Goal: Task Accomplishment & Management: Manage account settings

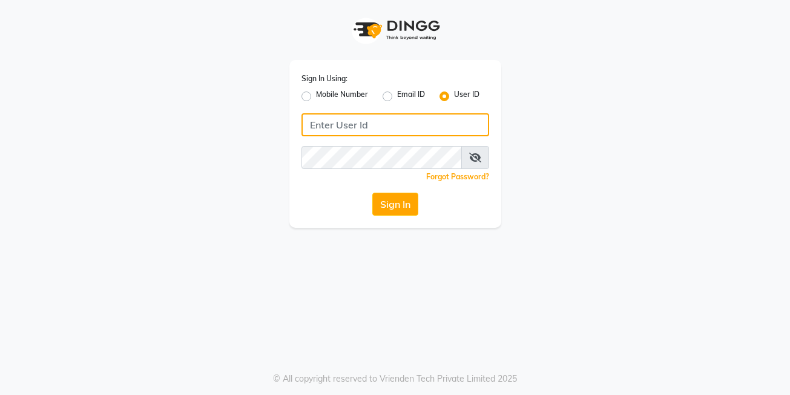
type input "posh123"
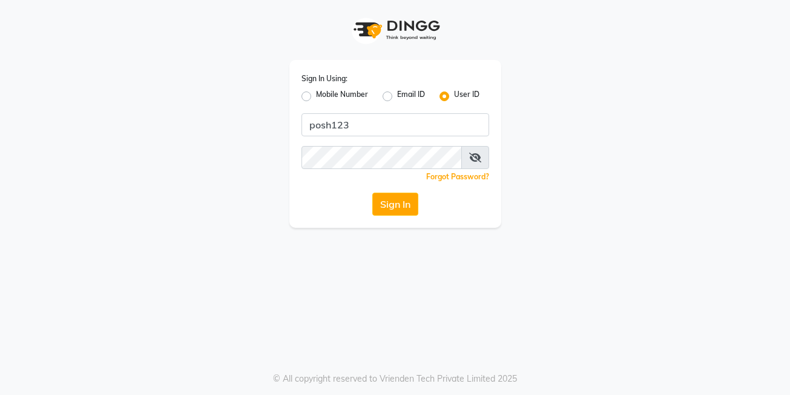
click at [405, 209] on button "Sign In" at bounding box center [395, 203] width 46 height 23
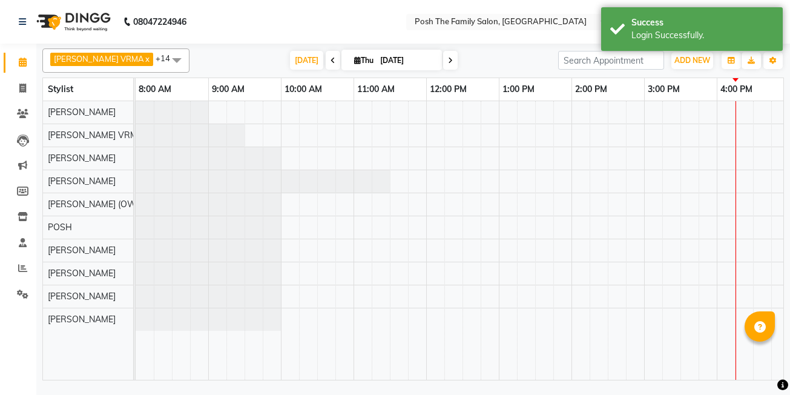
select select "en"
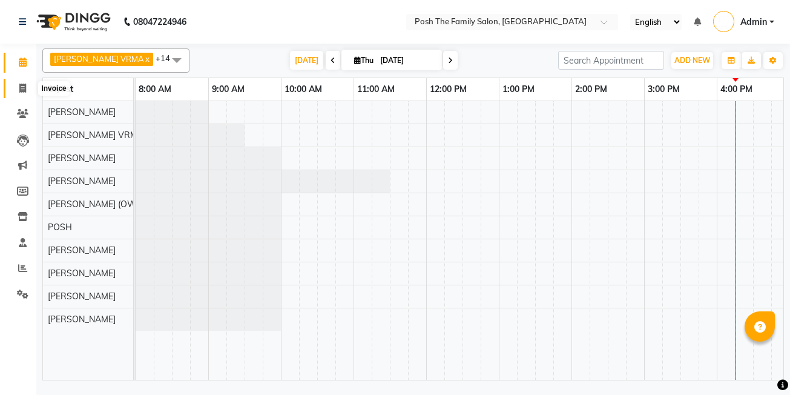
click at [25, 89] on icon at bounding box center [22, 88] width 7 height 9
click at [25, 88] on icon at bounding box center [22, 88] width 7 height 9
click at [25, 87] on icon at bounding box center [22, 88] width 7 height 9
select select "service"
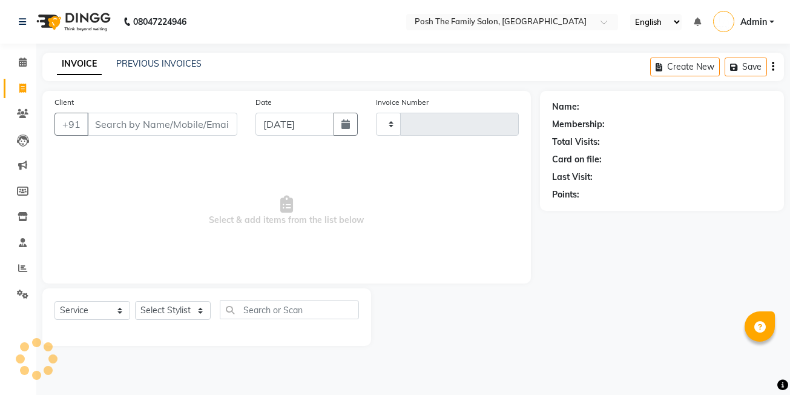
drag, startPoint x: 103, startPoint y: 123, endPoint x: 240, endPoint y: 114, distance: 136.4
click at [105, 123] on input "Client" at bounding box center [162, 124] width 150 height 23
select select "6199"
type input "2692"
click at [143, 67] on link "PREVIOUS INVOICES" at bounding box center [158, 63] width 85 height 11
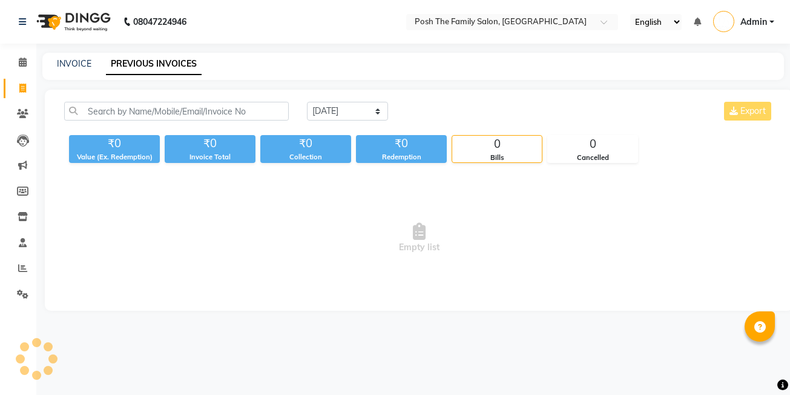
click at [181, 67] on link "PREVIOUS INVOICES" at bounding box center [154, 64] width 96 height 22
click at [77, 64] on link "INVOICE" at bounding box center [74, 63] width 34 height 11
select select "service"
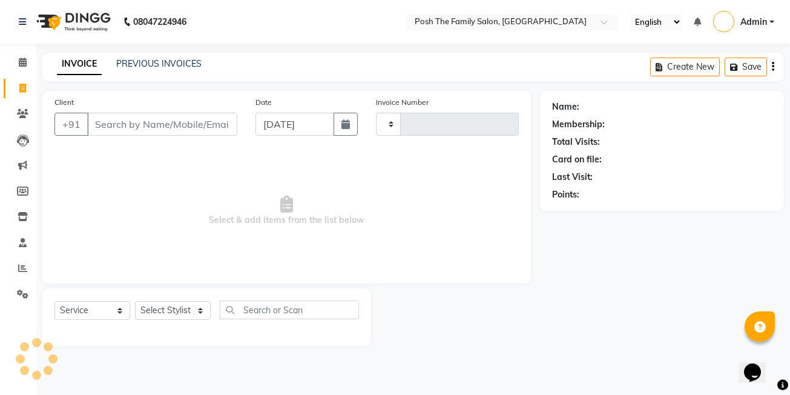
type input "2692"
select select "6199"
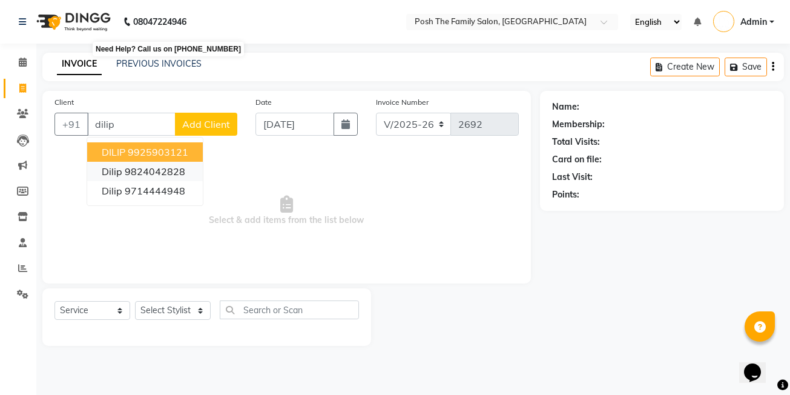
click at [156, 168] on ngb-highlight "9824042828" at bounding box center [155, 171] width 61 height 12
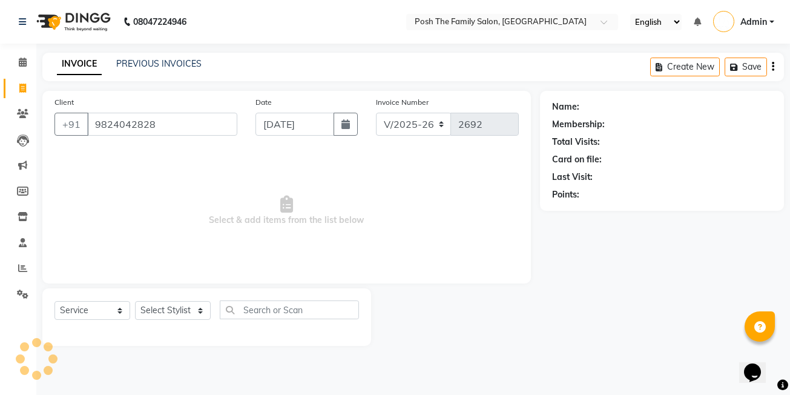
type input "9824042828"
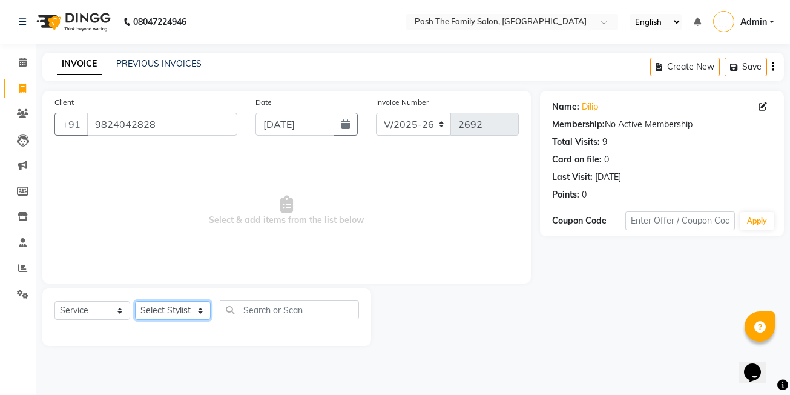
click at [175, 308] on select "Select Stylist [PERSON_NAME] [PERSON_NAME] [PERSON_NAME] VRMA [PERSON_NAME] [PE…" at bounding box center [173, 310] width 76 height 19
click at [175, 309] on select "Select Stylist [PERSON_NAME] [PERSON_NAME] [PERSON_NAME] VRMA [PERSON_NAME] [PE…" at bounding box center [173, 310] width 76 height 19
click at [182, 306] on select "Select Stylist [PERSON_NAME] [PERSON_NAME] [PERSON_NAME] VRMA [PERSON_NAME] [PE…" at bounding box center [173, 310] width 76 height 19
select select "53726"
click at [135, 301] on select "Select Stylist [PERSON_NAME] [PERSON_NAME] [PERSON_NAME] VRMA [PERSON_NAME] [PE…" at bounding box center [173, 310] width 76 height 19
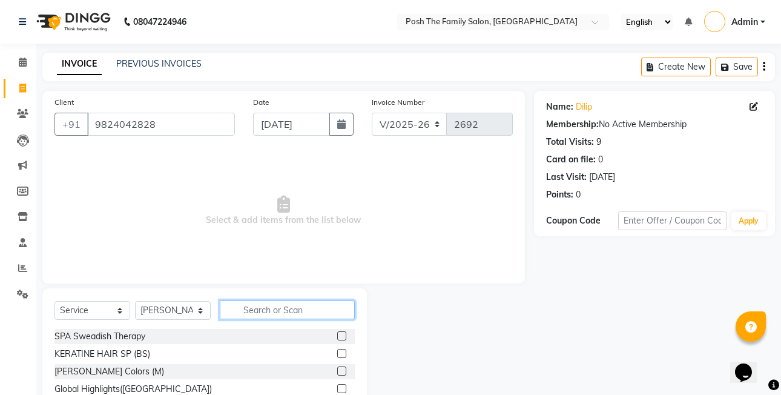
click at [287, 314] on input "text" at bounding box center [287, 309] width 135 height 19
type input "hair wash"
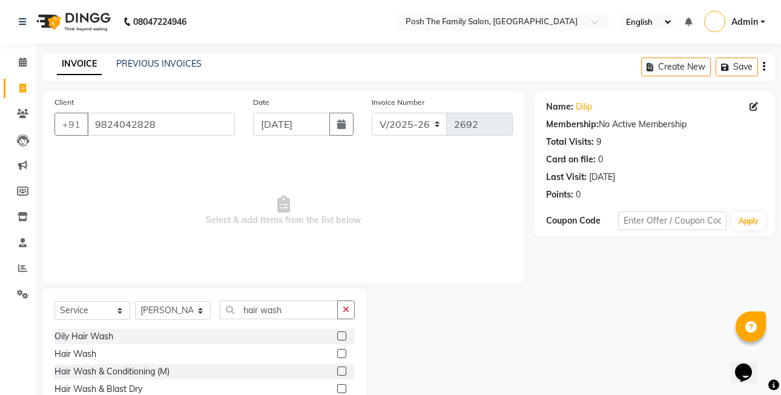
drag, startPoint x: 374, startPoint y: 324, endPoint x: 364, endPoint y: 358, distance: 35.4
click at [364, 358] on div "Select Service Product Membership Package Voucher Prepaid Gift Card Select Styl…" at bounding box center [204, 352] width 324 height 128
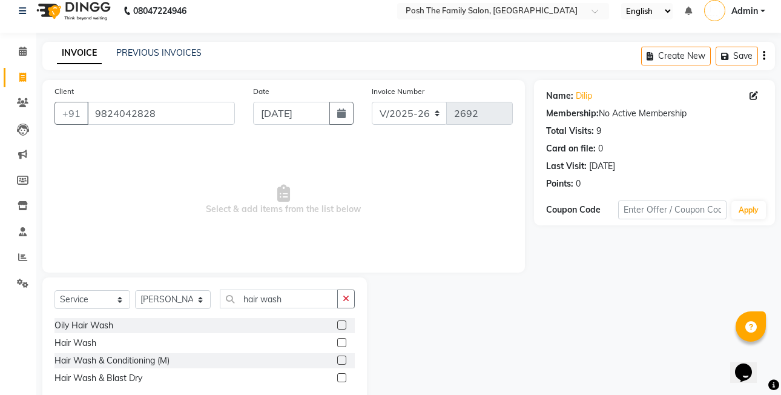
scroll to position [39, 0]
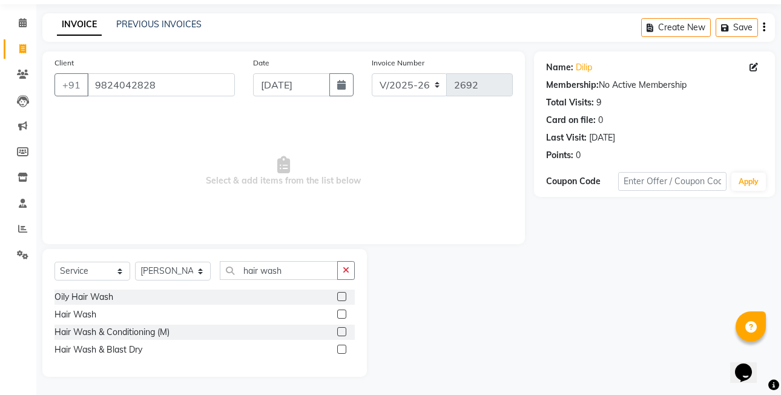
click at [343, 330] on label at bounding box center [341, 331] width 9 height 9
click at [343, 330] on input "checkbox" at bounding box center [341, 332] width 8 height 8
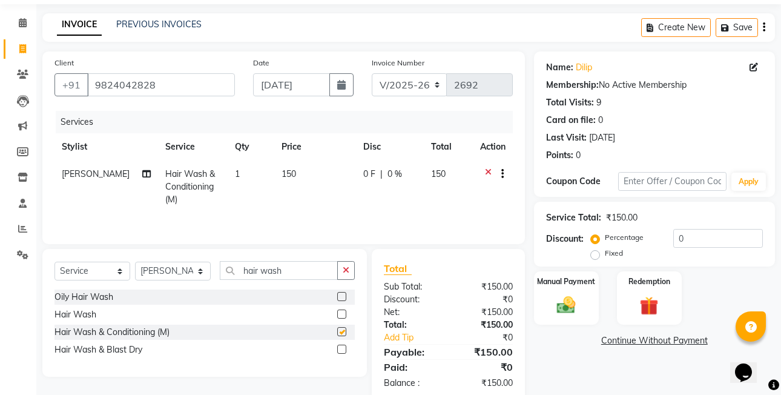
checkbox input "false"
click at [605, 258] on label "Fixed" at bounding box center [614, 252] width 18 height 11
click at [595, 257] on input "Fixed" at bounding box center [597, 253] width 8 height 8
radio input "true"
click at [595, 303] on div "Manual Payment" at bounding box center [566, 298] width 67 height 56
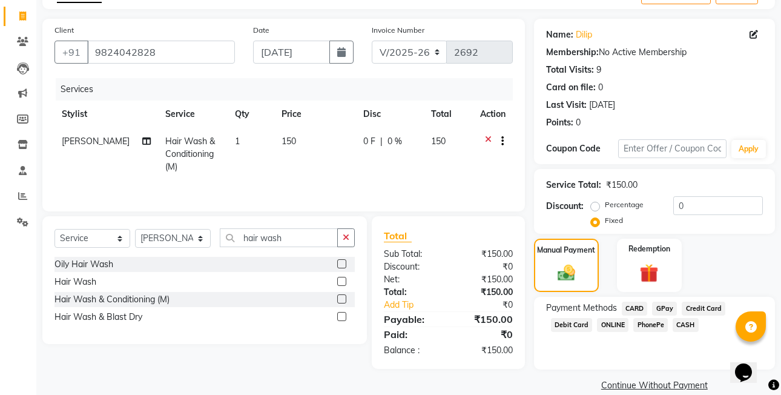
scroll to position [90, 0]
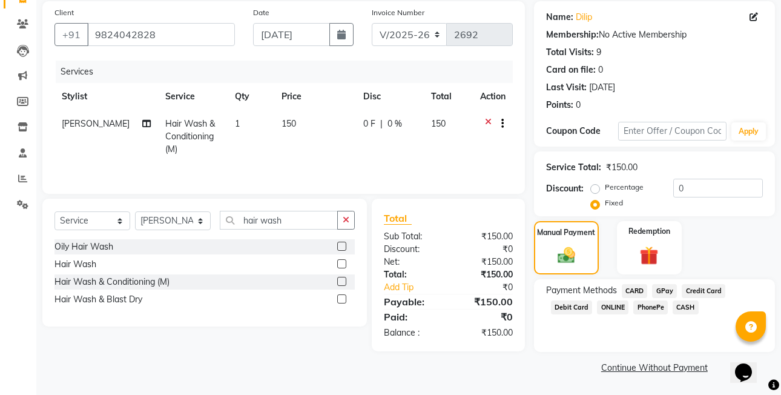
click at [340, 261] on label at bounding box center [341, 263] width 9 height 9
click at [340, 261] on input "checkbox" at bounding box center [341, 264] width 8 height 8
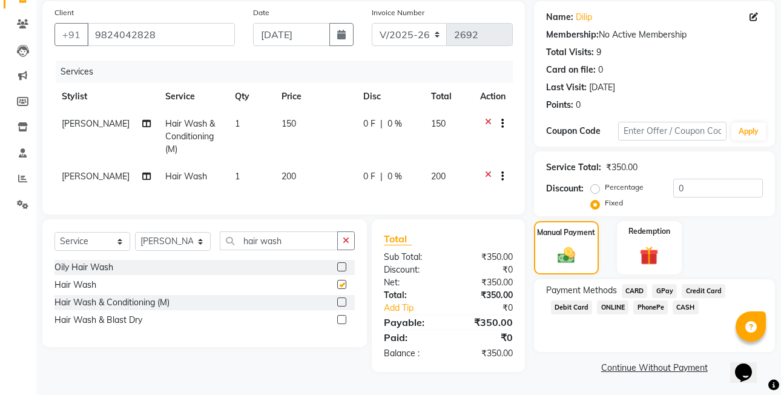
checkbox input "false"
click at [488, 120] on icon at bounding box center [488, 124] width 7 height 15
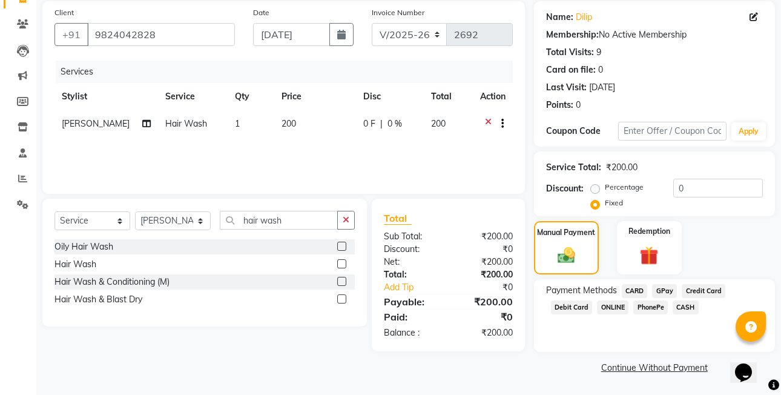
click at [688, 307] on span "CASH" at bounding box center [685, 307] width 26 height 14
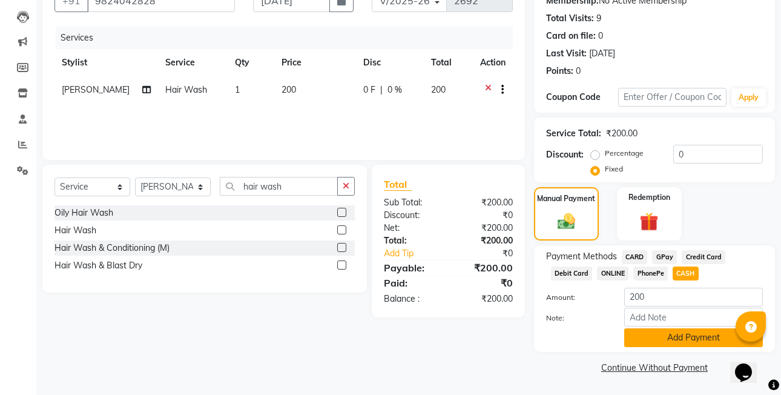
click at [695, 343] on button "Add Payment" at bounding box center [693, 337] width 139 height 19
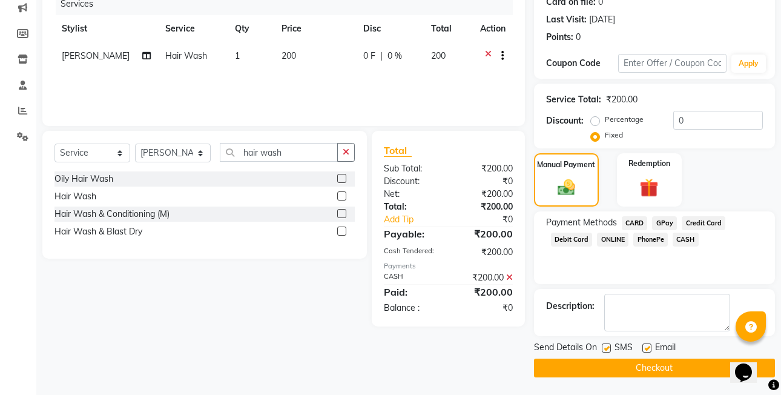
scroll to position [158, 0]
click at [703, 363] on button "Checkout" at bounding box center [654, 367] width 241 height 19
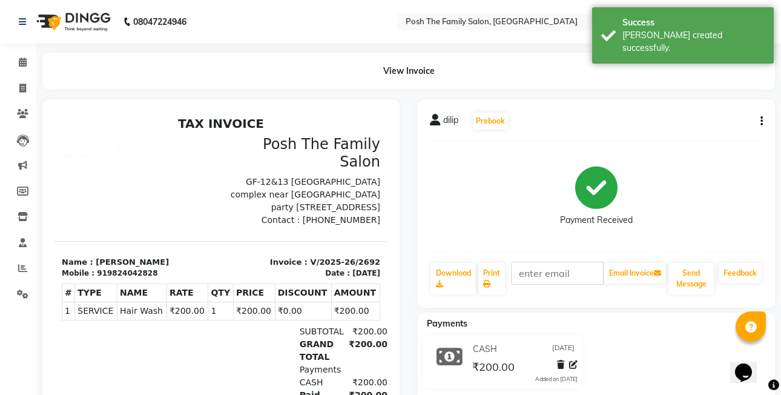
click at [762, 121] on icon "button" at bounding box center [761, 121] width 2 height 1
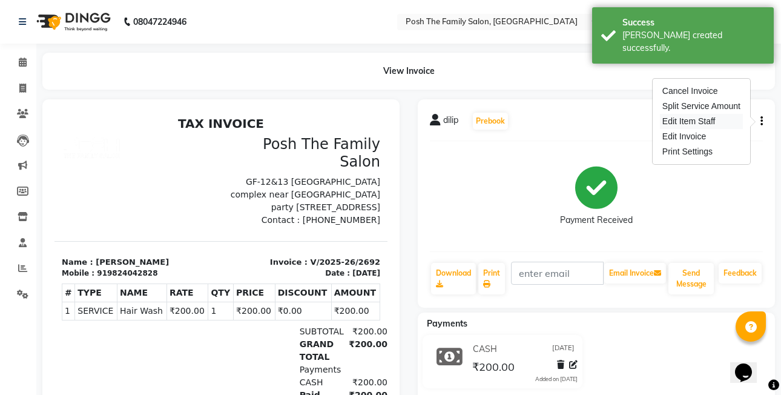
click at [713, 117] on div "Edit Item Staff" at bounding box center [701, 121] width 83 height 15
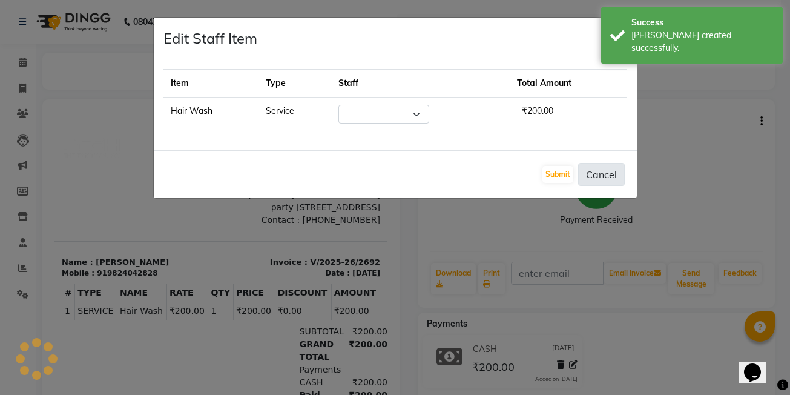
select select "53726"
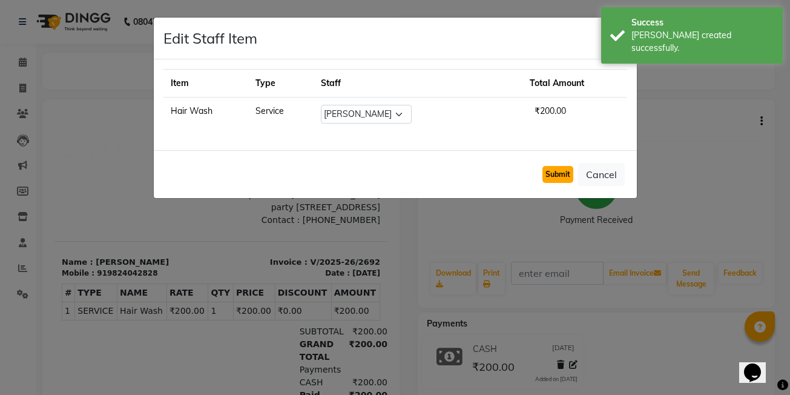
click at [562, 175] on button "Submit" at bounding box center [557, 174] width 31 height 17
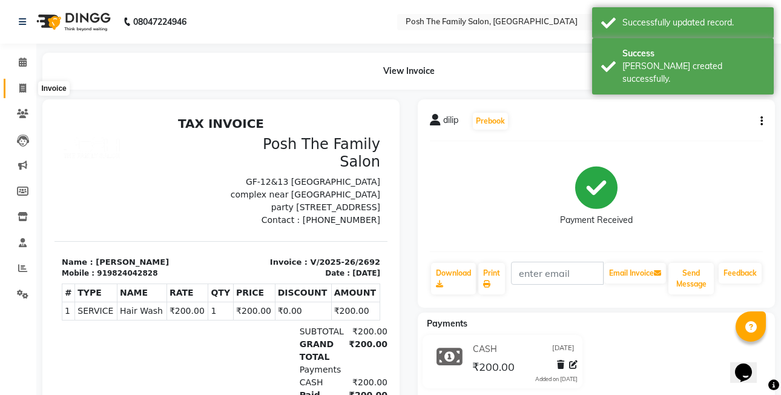
click at [16, 88] on span at bounding box center [22, 89] width 21 height 14
select select "service"
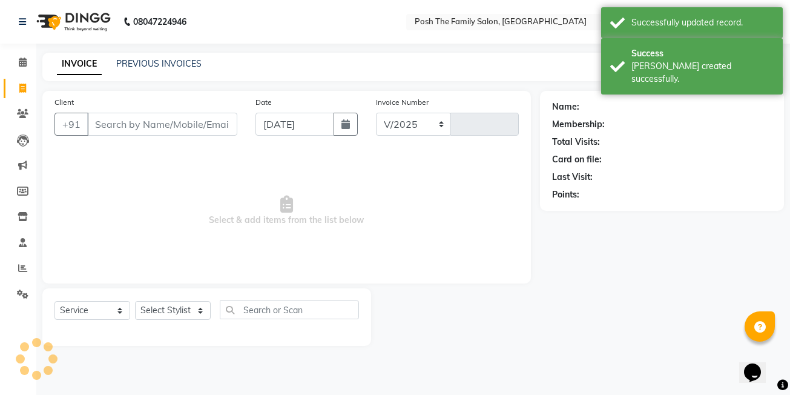
select select "6199"
type input "2693"
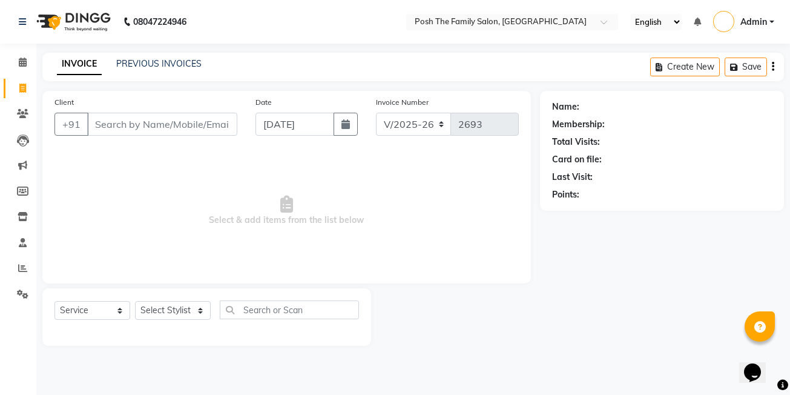
click at [151, 127] on input "Client" at bounding box center [162, 124] width 150 height 23
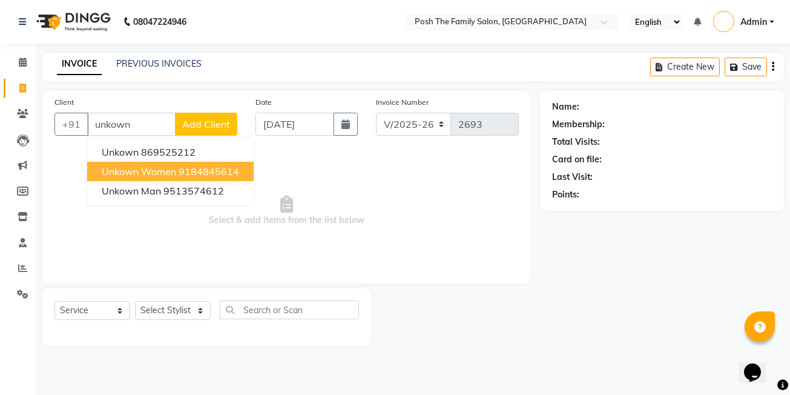
click at [153, 170] on span "unkown women" at bounding box center [139, 171] width 74 height 12
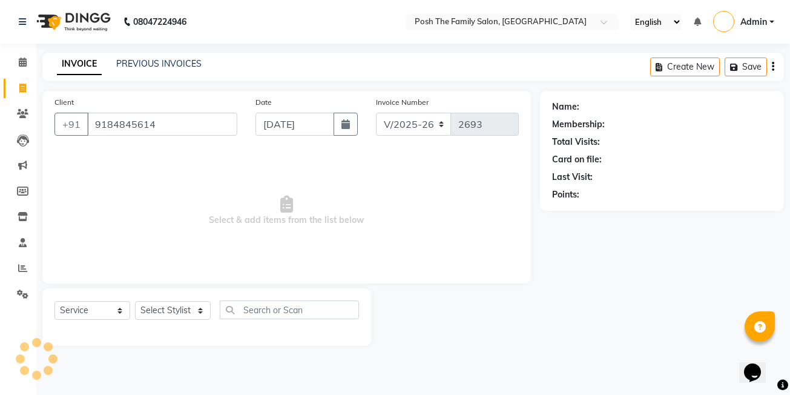
type input "9184845614"
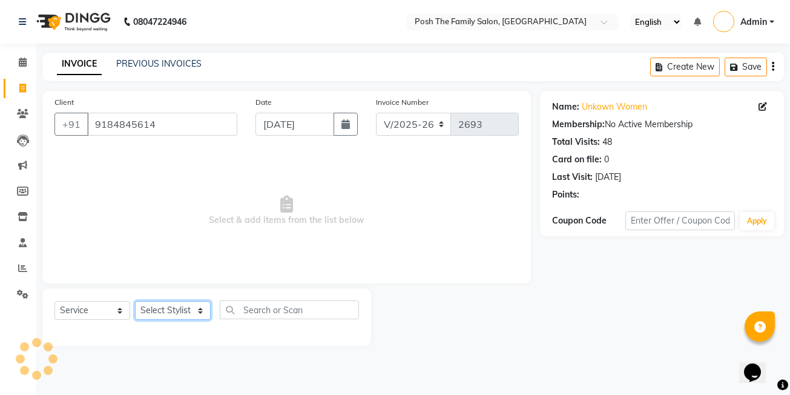
click at [183, 311] on select "Select Stylist [PERSON_NAME] [PERSON_NAME] [PERSON_NAME] VRMA [PERSON_NAME] [PE…" at bounding box center [173, 310] width 76 height 19
select select "86687"
click at [135, 301] on select "Select Stylist [PERSON_NAME] [PERSON_NAME] [PERSON_NAME] VRMA [PERSON_NAME] [PE…" at bounding box center [173, 310] width 76 height 19
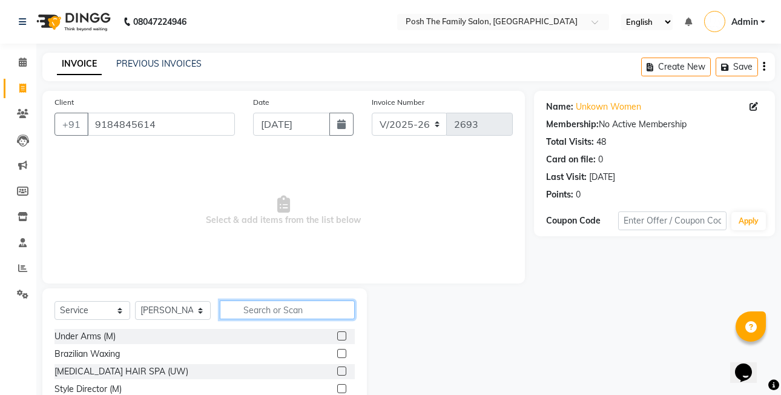
click at [261, 313] on input "text" at bounding box center [287, 309] width 135 height 19
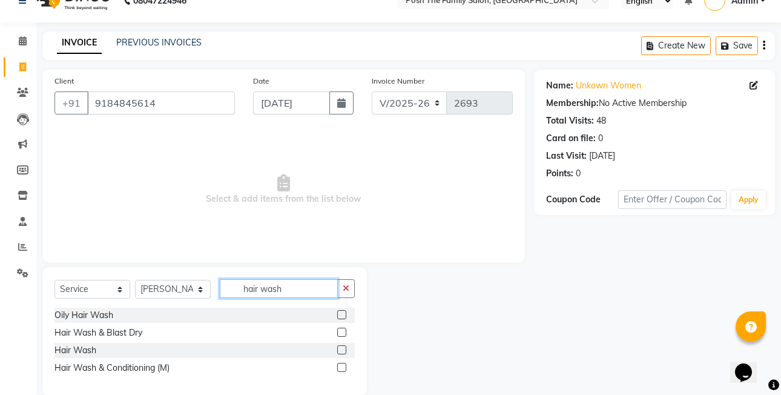
scroll to position [39, 0]
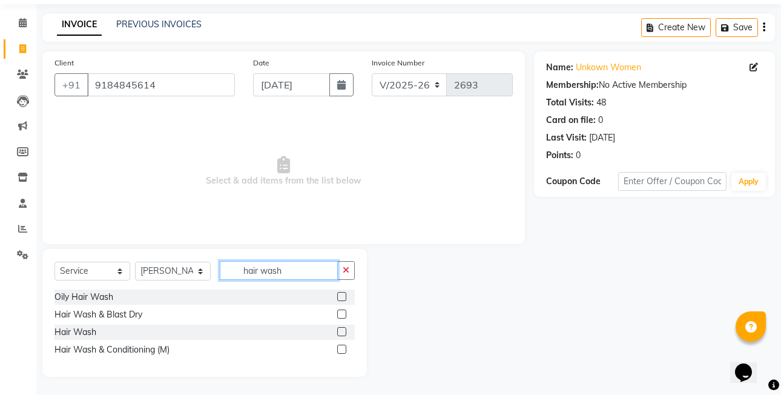
type input "hair wash"
click at [339, 347] on label at bounding box center [341, 348] width 9 height 9
click at [339, 347] on input "checkbox" at bounding box center [341, 350] width 8 height 8
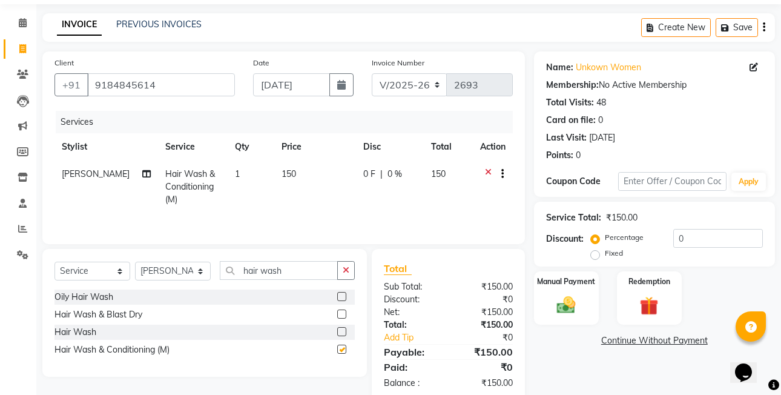
checkbox input "false"
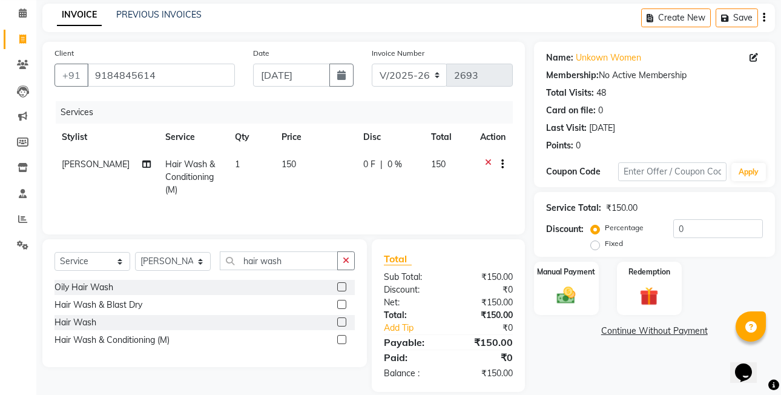
scroll to position [64, 0]
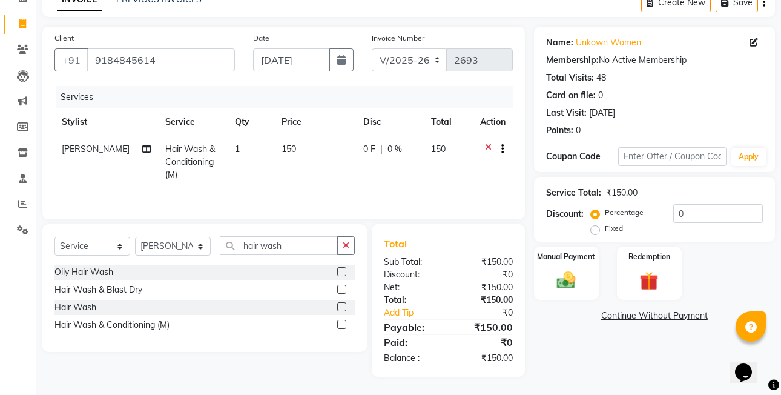
click at [605, 231] on label "Fixed" at bounding box center [614, 228] width 18 height 11
click at [593, 231] on input "Fixed" at bounding box center [597, 228] width 8 height 8
radio input "true"
click at [582, 270] on img at bounding box center [565, 280] width 31 height 22
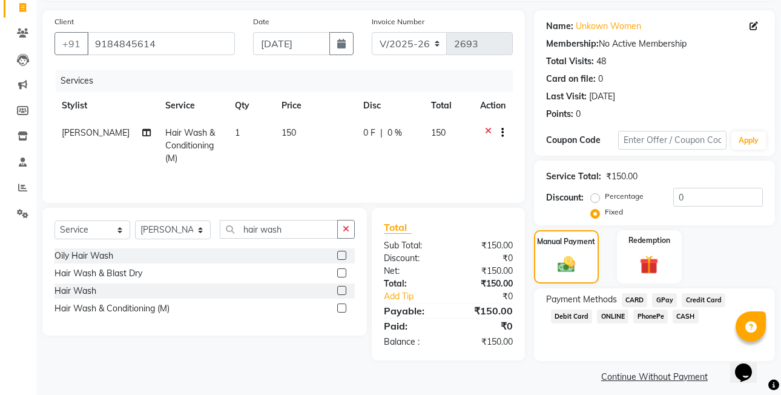
scroll to position [90, 0]
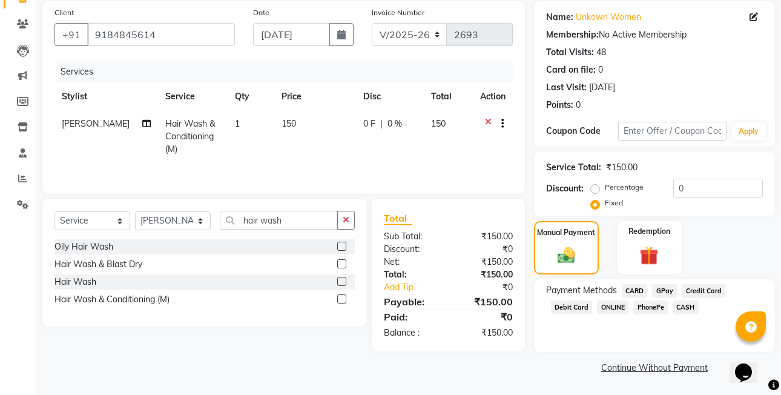
click at [677, 305] on span "CASH" at bounding box center [685, 307] width 26 height 14
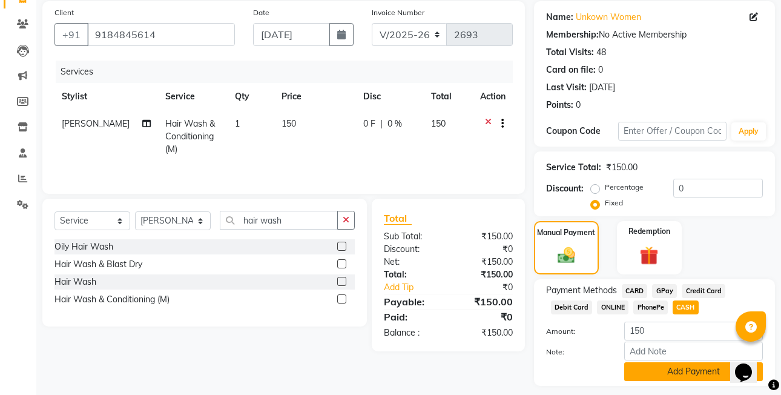
click at [688, 369] on button "Add Payment" at bounding box center [693, 371] width 139 height 19
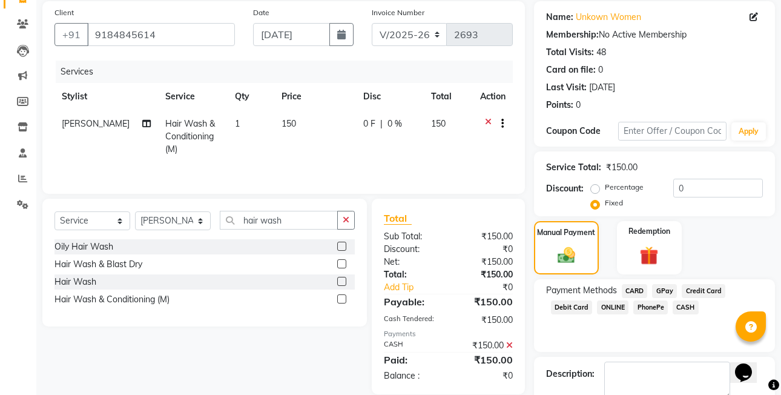
scroll to position [158, 0]
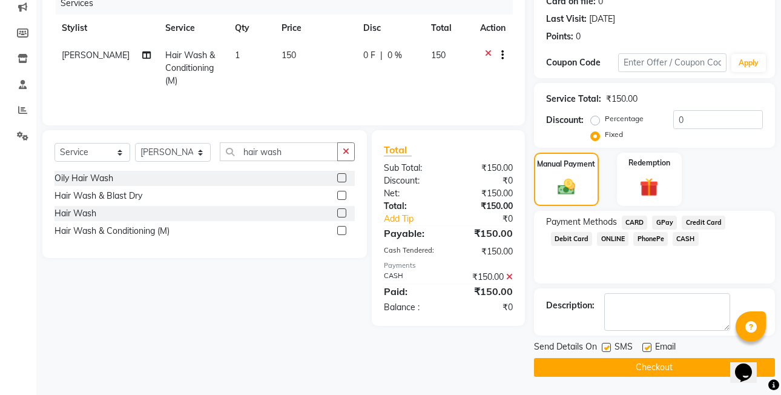
click at [691, 359] on button "Checkout" at bounding box center [654, 367] width 241 height 19
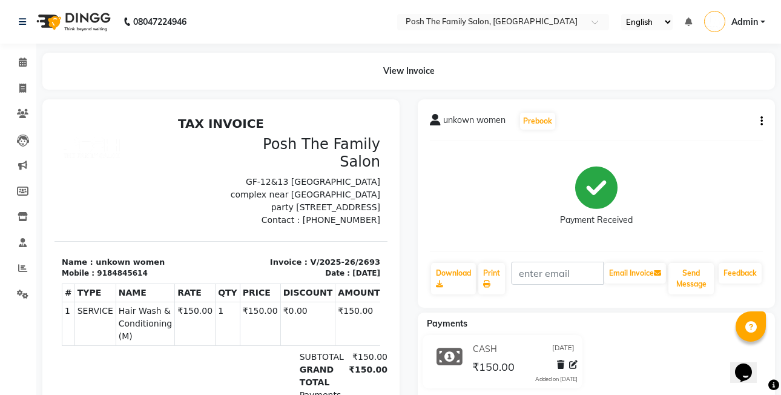
click at [760, 122] on icon "button" at bounding box center [761, 121] width 2 height 1
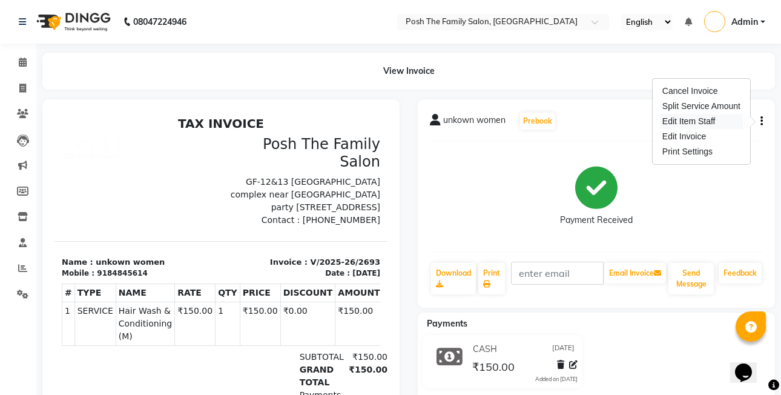
click at [709, 119] on div "Edit Item Staff" at bounding box center [701, 121] width 83 height 15
select select "86687"
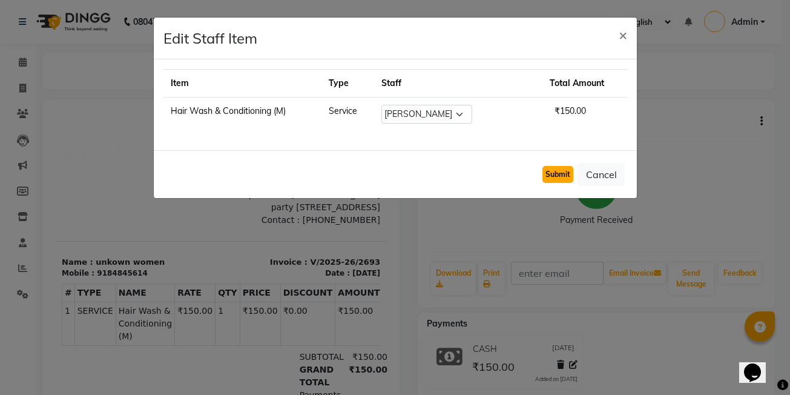
click at [554, 171] on button "Submit" at bounding box center [557, 174] width 31 height 17
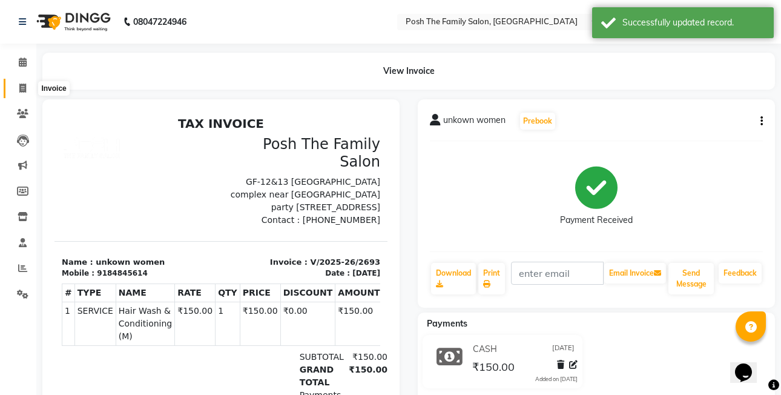
click at [30, 84] on span at bounding box center [22, 89] width 21 height 14
select select "service"
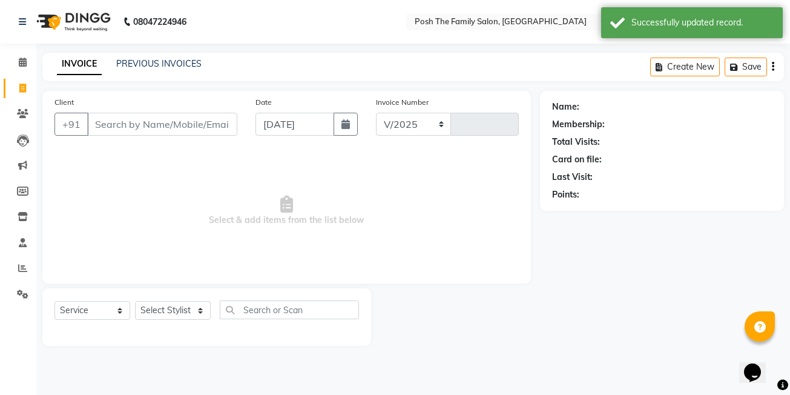
select select "6199"
type input "2694"
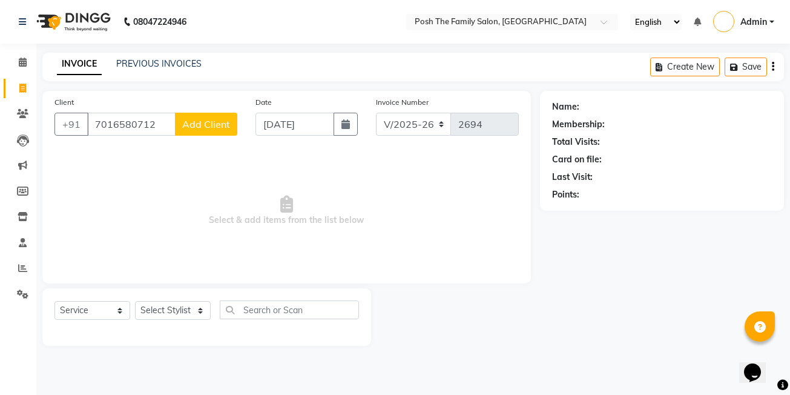
type input "7016580712"
click at [227, 131] on button "Add Client" at bounding box center [206, 124] width 62 height 23
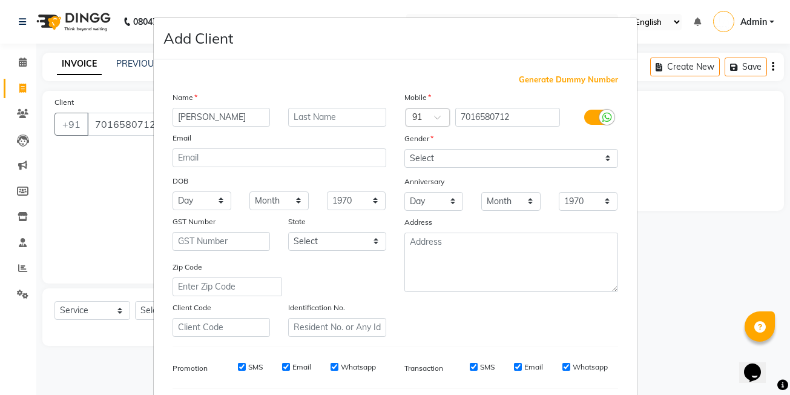
type input "[PERSON_NAME]"
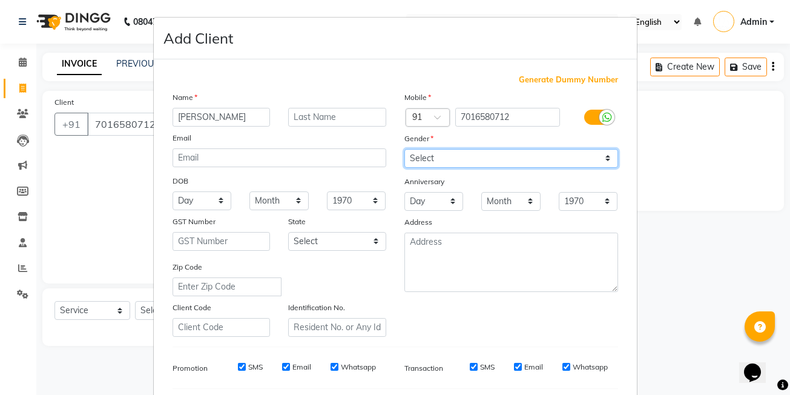
drag, startPoint x: 410, startPoint y: 155, endPoint x: 415, endPoint y: 164, distance: 10.0
click at [410, 155] on select "Select Male Female Other Prefer Not To Say" at bounding box center [511, 158] width 214 height 19
select select "female"
click at [404, 149] on select "Select Male Female Other Prefer Not To Say" at bounding box center [511, 158] width 214 height 19
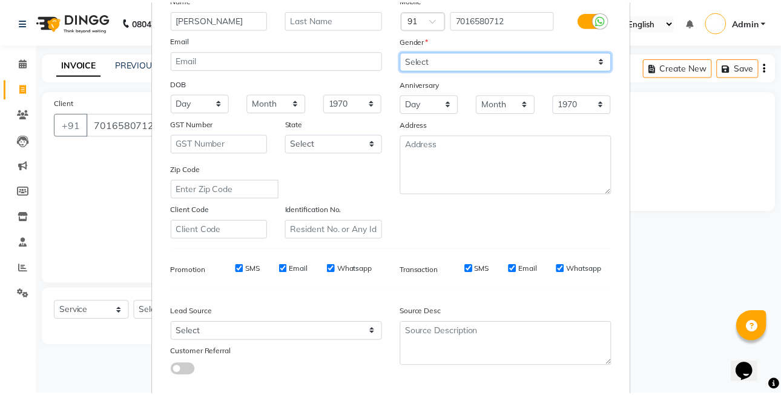
scroll to position [164, 0]
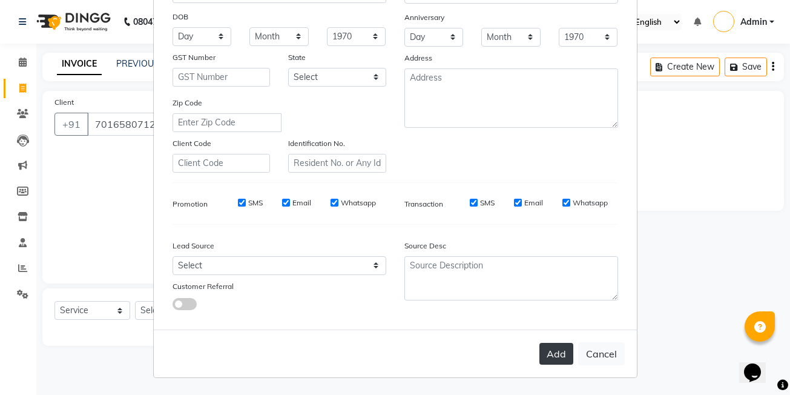
click at [555, 355] on button "Add" at bounding box center [556, 354] width 34 height 22
select select
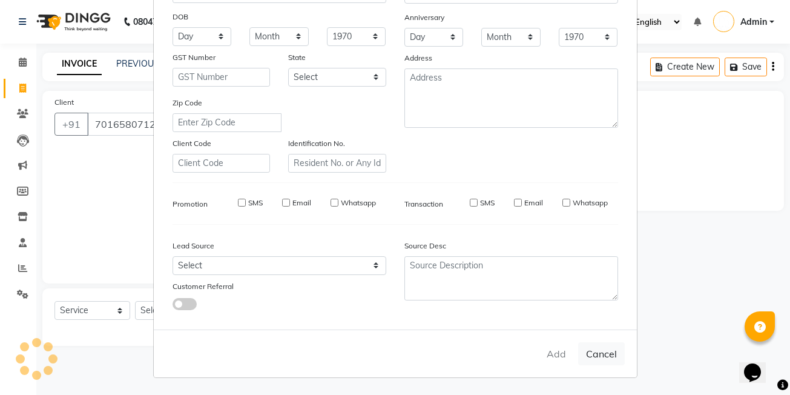
select select
checkbox input "false"
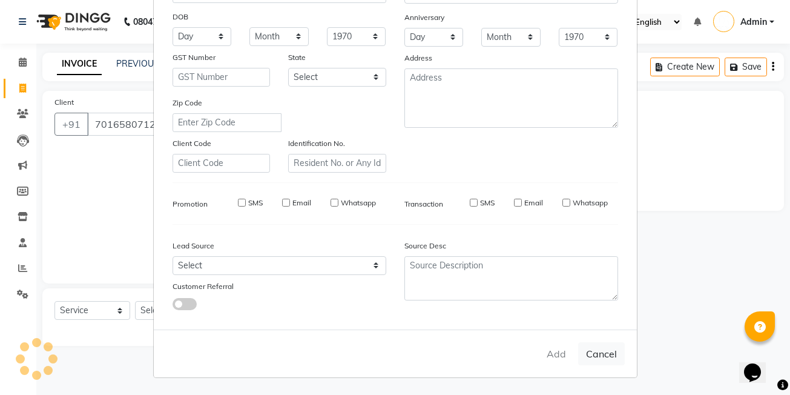
checkbox input "false"
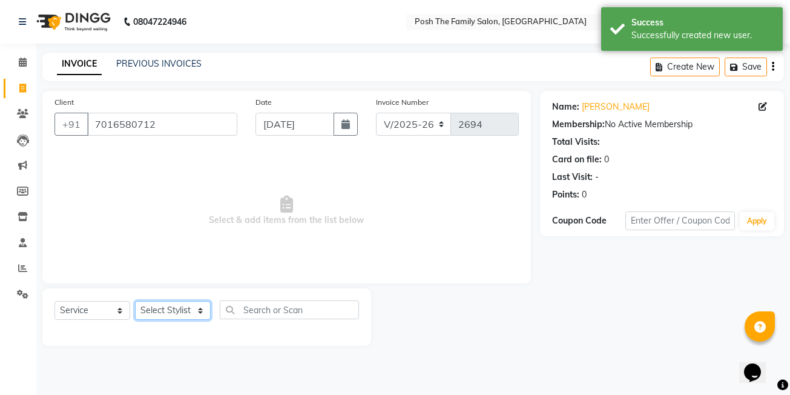
click at [177, 313] on select "Select Stylist [PERSON_NAME] [PERSON_NAME] [PERSON_NAME] VRMA [PERSON_NAME] [PE…" at bounding box center [173, 310] width 76 height 19
select select "86715"
click at [135, 301] on select "Select Stylist [PERSON_NAME] [PERSON_NAME] [PERSON_NAME] VRMA [PERSON_NAME] [PE…" at bounding box center [173, 310] width 76 height 19
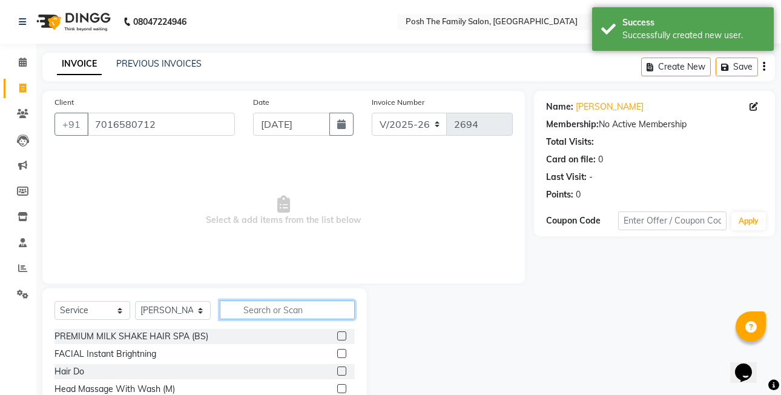
click at [258, 312] on input "text" at bounding box center [287, 309] width 135 height 19
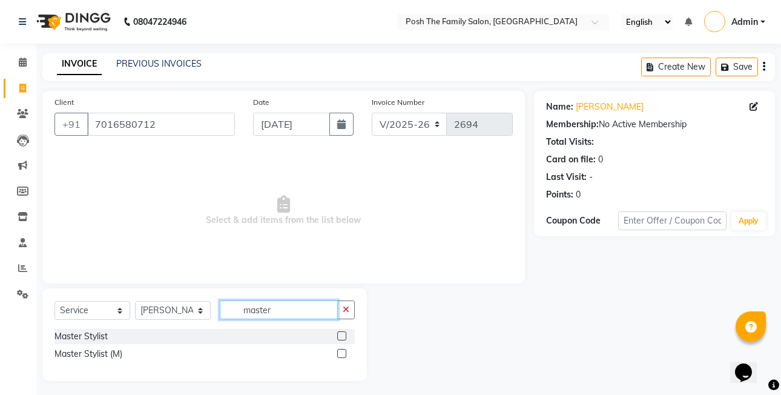
type input "master"
click at [343, 333] on label at bounding box center [341, 335] width 9 height 9
click at [343, 333] on input "checkbox" at bounding box center [341, 336] width 8 height 8
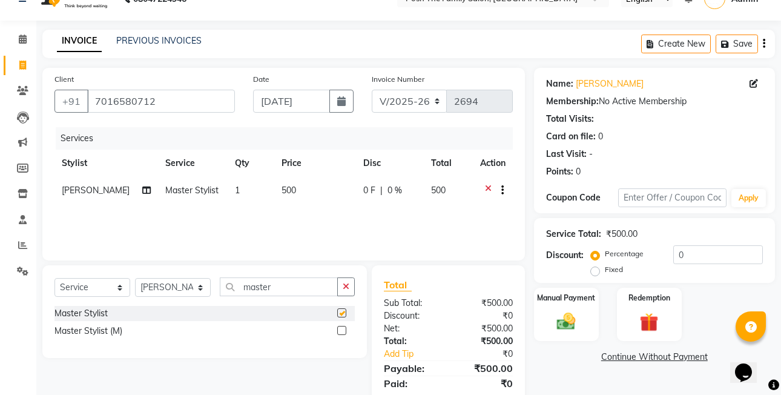
checkbox input "false"
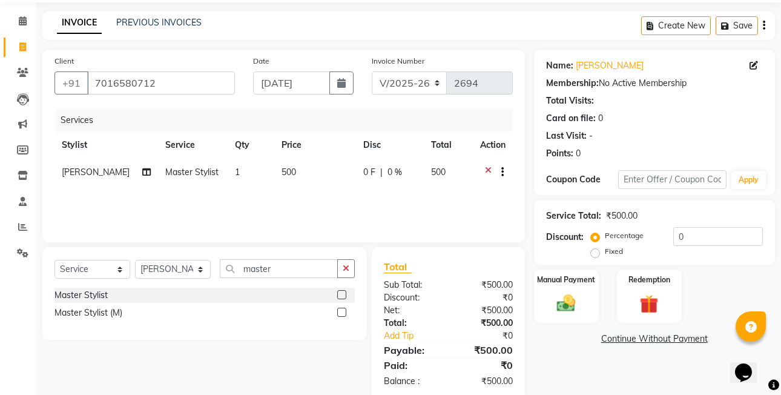
scroll to position [64, 0]
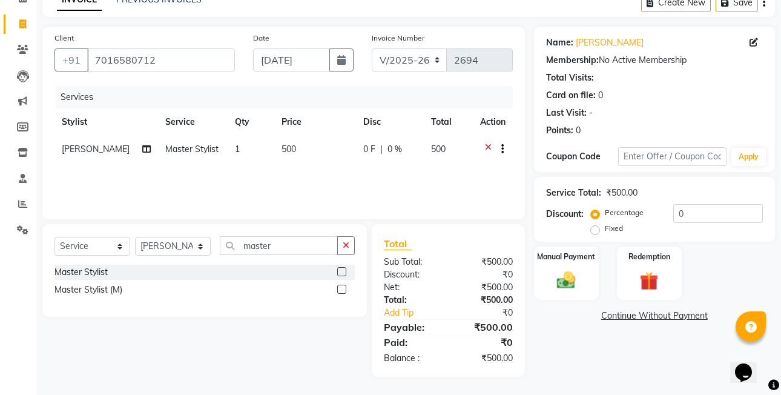
click at [600, 231] on div "Fixed" at bounding box center [608, 228] width 30 height 15
click at [605, 231] on label "Fixed" at bounding box center [614, 228] width 18 height 11
click at [597, 231] on input "Fixed" at bounding box center [597, 228] width 8 height 8
radio input "true"
click at [585, 265] on div "Manual Payment" at bounding box center [566, 273] width 67 height 56
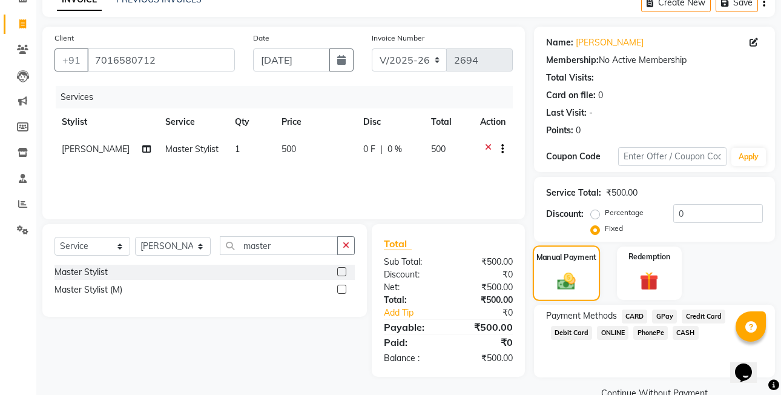
scroll to position [90, 0]
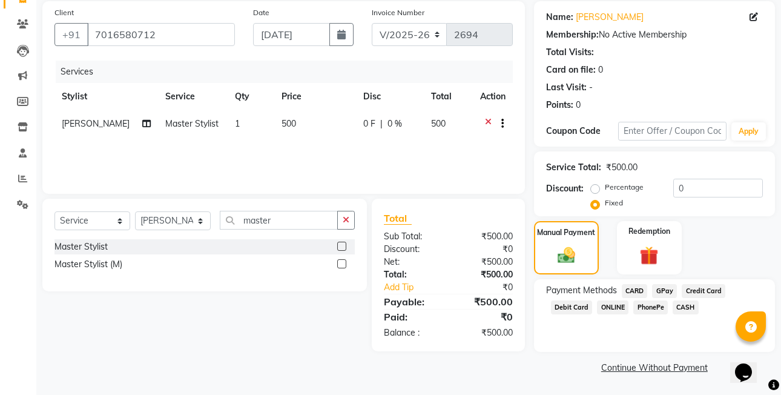
click at [641, 308] on span "PhonePe" at bounding box center [650, 307] width 34 height 14
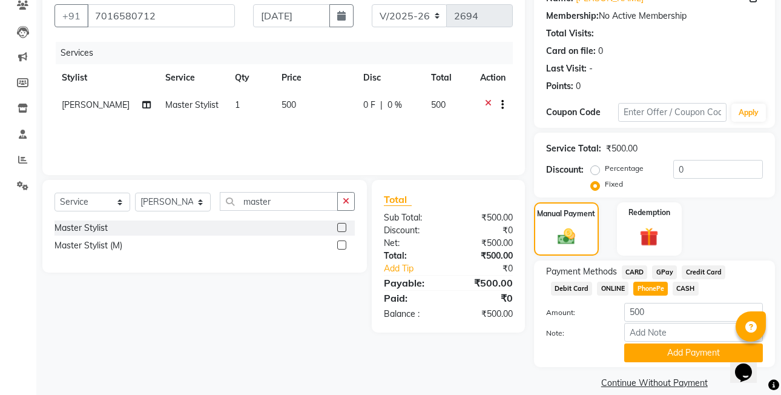
scroll to position [123, 0]
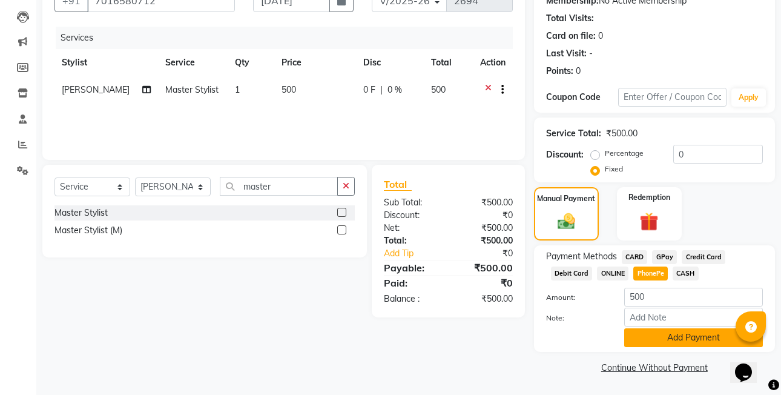
click at [662, 336] on button "Add Payment" at bounding box center [693, 337] width 139 height 19
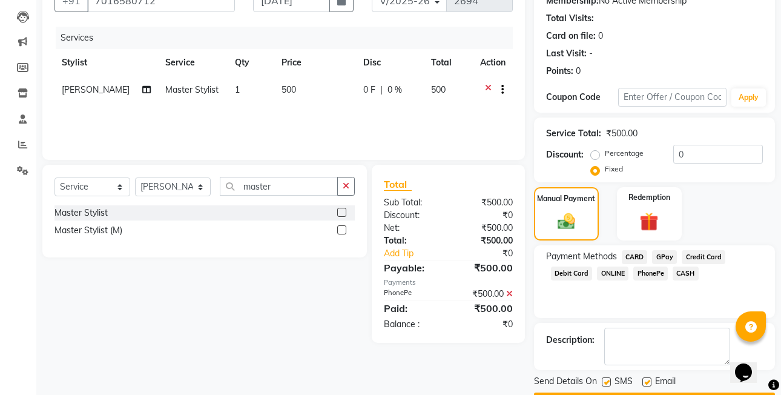
scroll to position [158, 0]
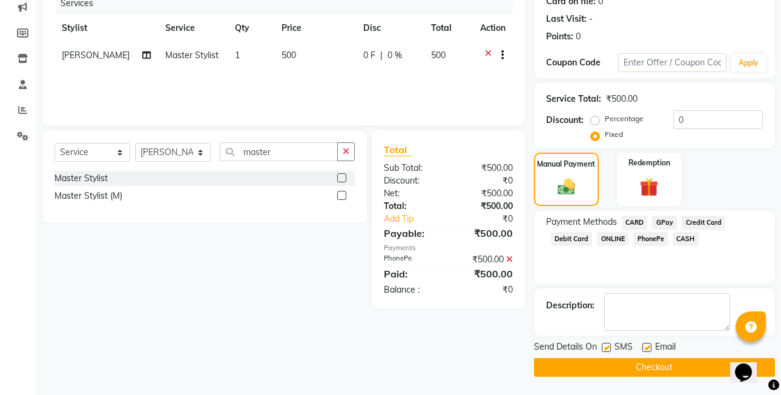
click at [672, 364] on button "Checkout" at bounding box center [654, 367] width 241 height 19
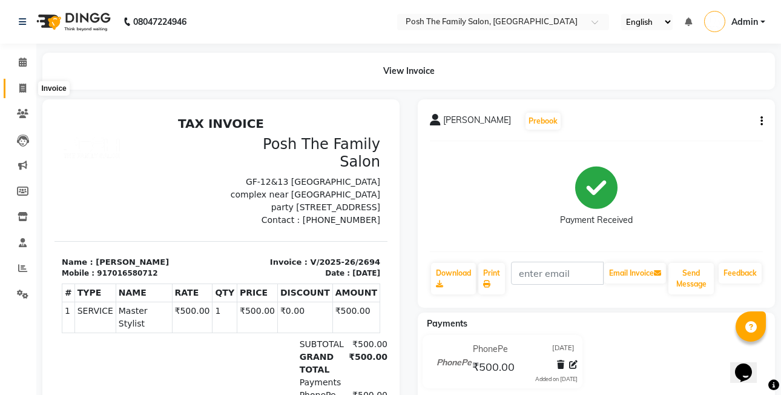
click at [17, 86] on span at bounding box center [22, 89] width 21 height 14
select select "service"
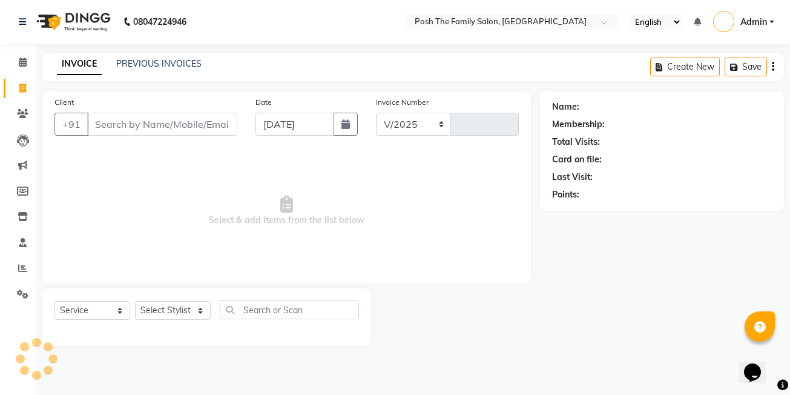
select select "6199"
type input "2695"
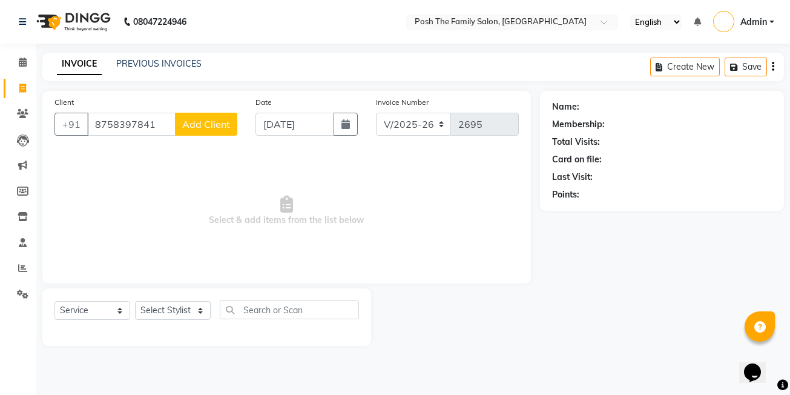
type input "8758397841"
click at [194, 129] on span "Add Client" at bounding box center [206, 124] width 48 height 12
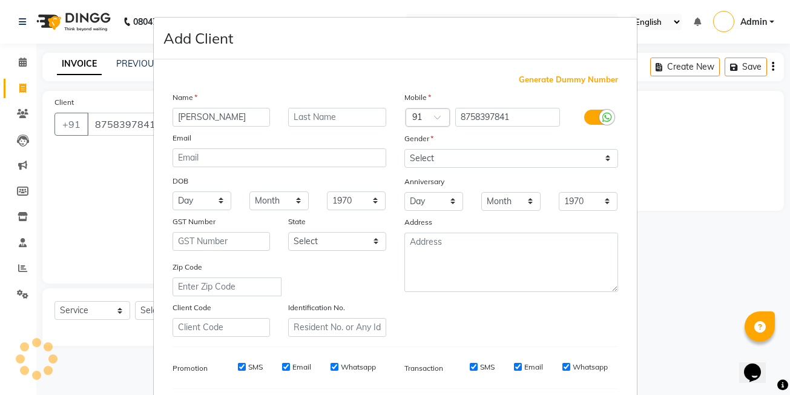
type input "[PERSON_NAME]"
click at [303, 124] on input "text" at bounding box center [337, 117] width 98 height 19
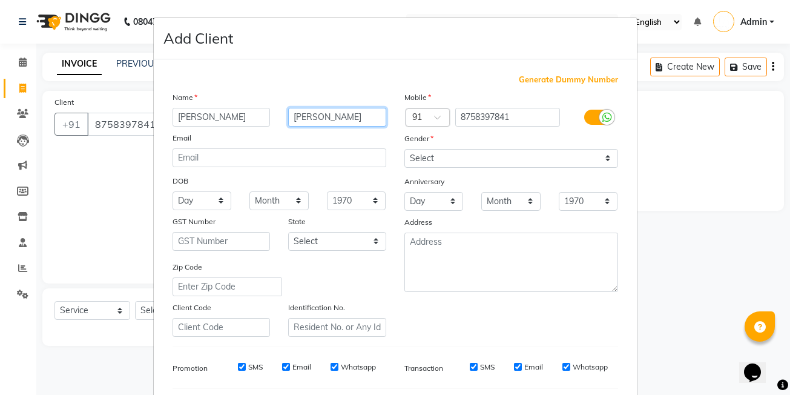
type input "[PERSON_NAME]"
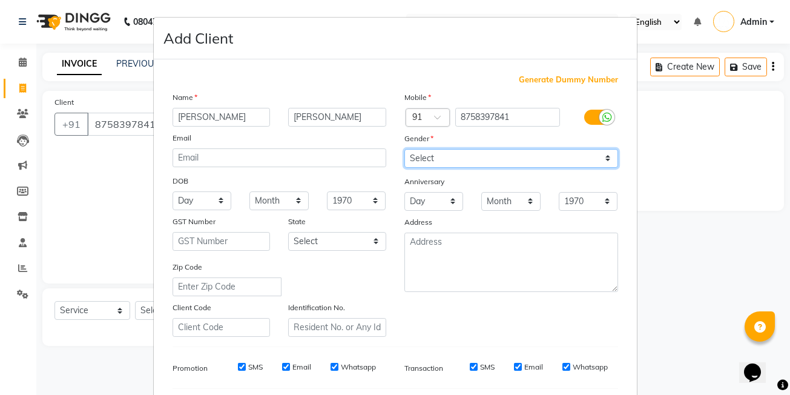
click at [418, 154] on select "Select Male Female Other Prefer Not To Say" at bounding box center [511, 158] width 214 height 19
select select "female"
click at [404, 149] on select "Select Male Female Other Prefer Not To Say" at bounding box center [511, 158] width 214 height 19
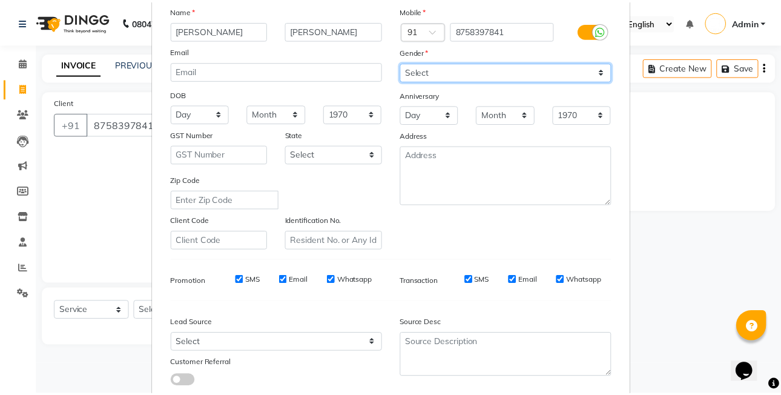
scroll to position [164, 0]
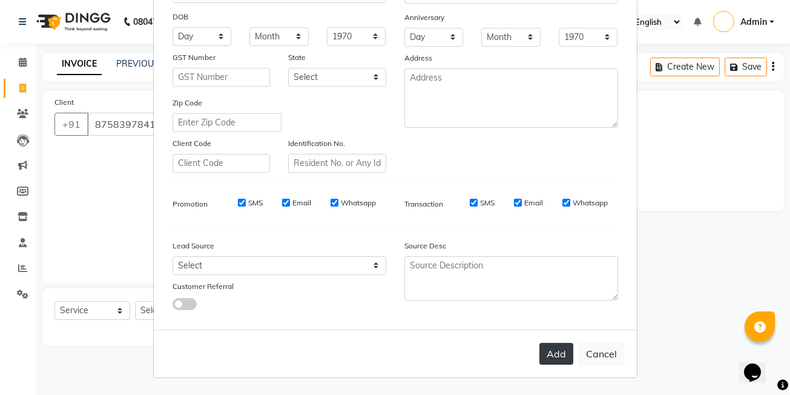
click at [565, 356] on button "Add" at bounding box center [556, 354] width 34 height 22
select select
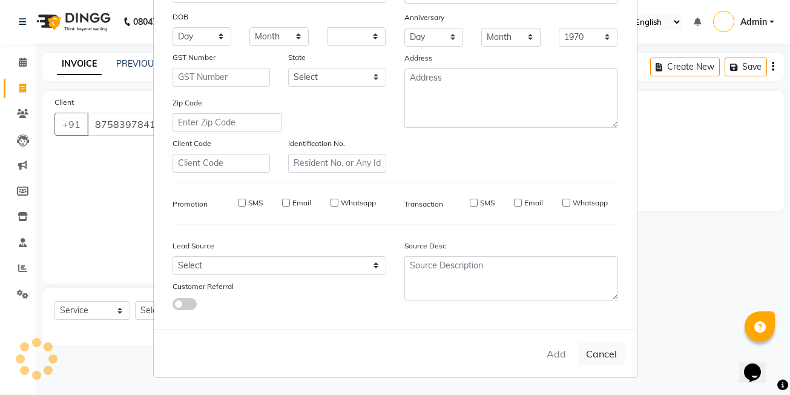
select select
checkbox input "false"
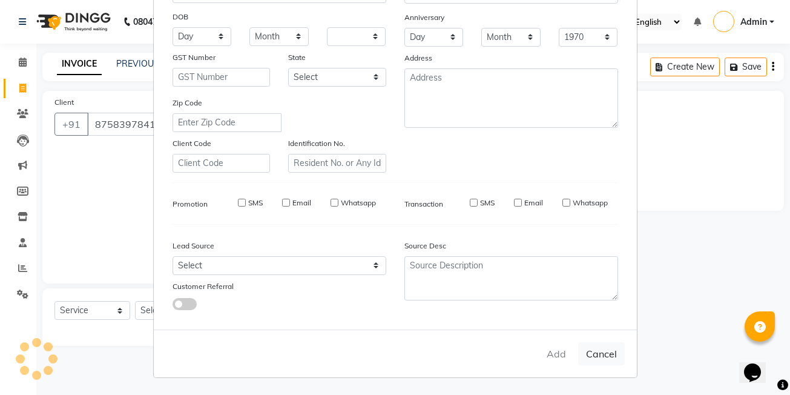
checkbox input "false"
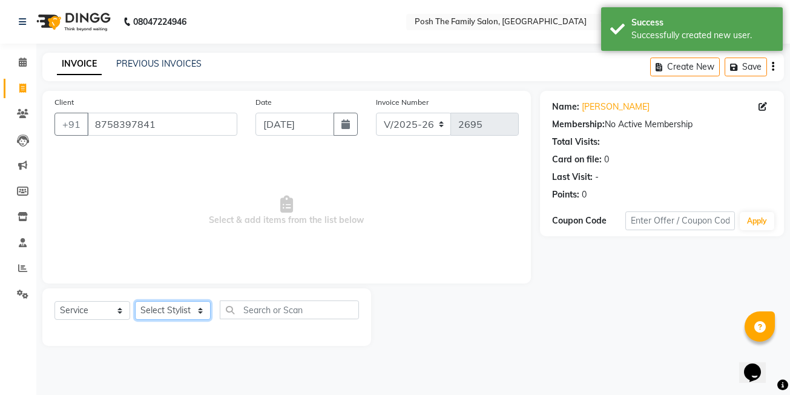
drag, startPoint x: 167, startPoint y: 319, endPoint x: 171, endPoint y: 298, distance: 21.0
click at [167, 319] on select "Select Stylist [PERSON_NAME] [PERSON_NAME] [PERSON_NAME] VRMA [PERSON_NAME] [PE…" at bounding box center [173, 310] width 76 height 19
select select "53742"
click at [135, 301] on select "Select Stylist [PERSON_NAME] [PERSON_NAME] [PERSON_NAME] VRMA [PERSON_NAME] [PE…" at bounding box center [173, 310] width 76 height 19
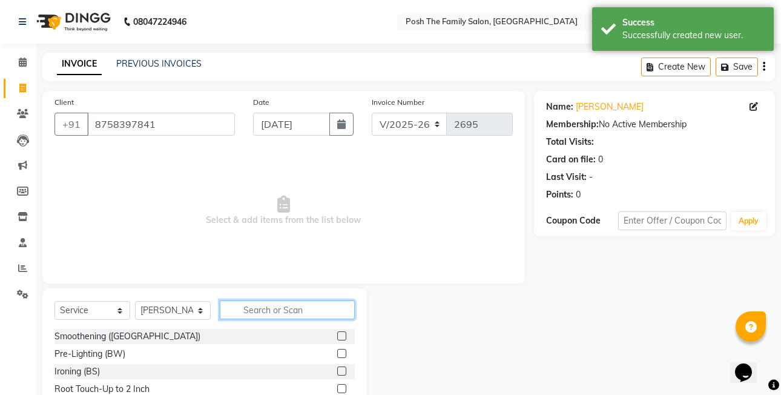
click at [249, 306] on input "text" at bounding box center [287, 309] width 135 height 19
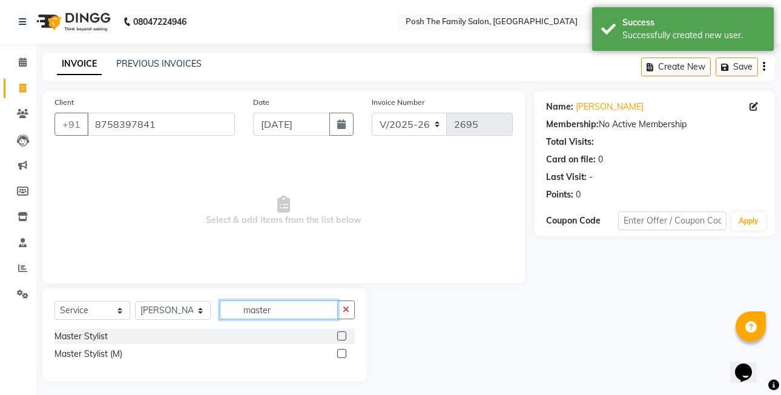
type input "master"
click at [341, 352] on label at bounding box center [341, 353] width 9 height 9
click at [341, 352] on input "checkbox" at bounding box center [341, 354] width 8 height 8
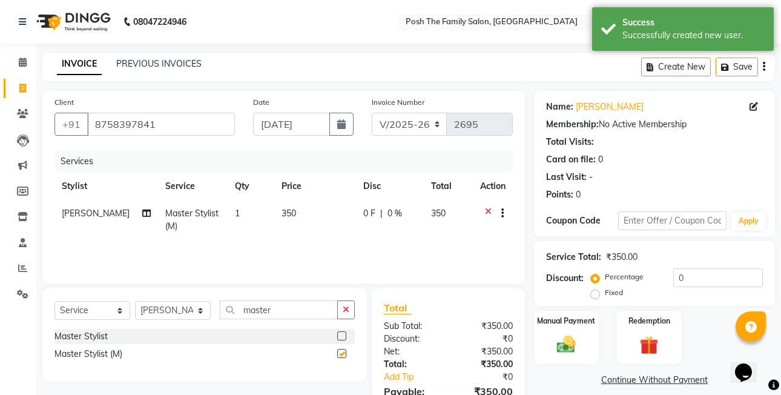
checkbox input "false"
click at [341, 338] on label at bounding box center [341, 335] width 9 height 9
click at [341, 338] on input "checkbox" at bounding box center [341, 336] width 8 height 8
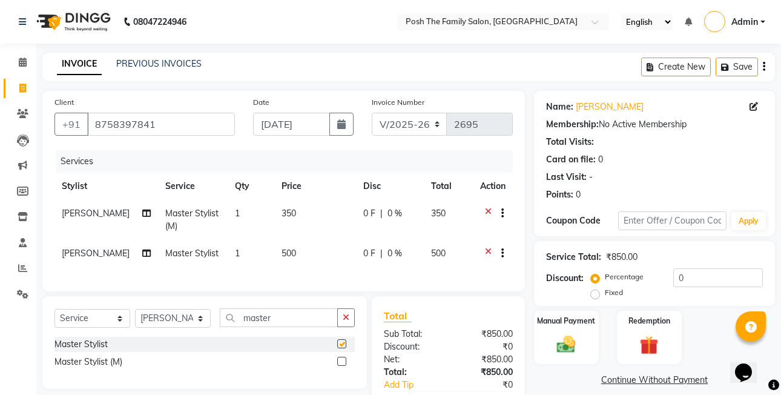
checkbox input "false"
click at [486, 207] on icon at bounding box center [488, 214] width 7 height 15
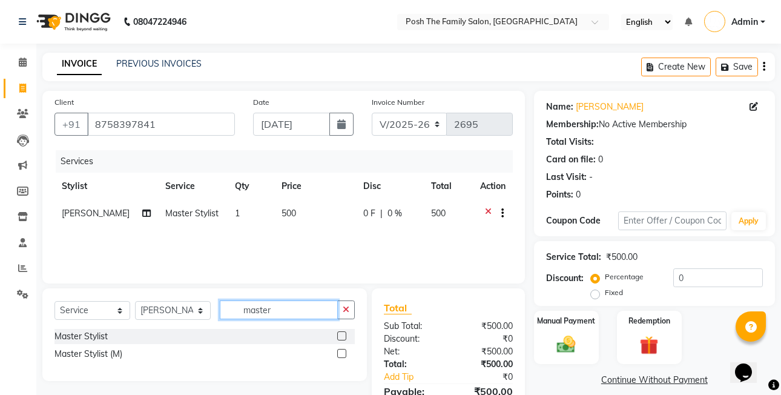
click at [274, 314] on input "master" at bounding box center [279, 309] width 118 height 19
type input "m"
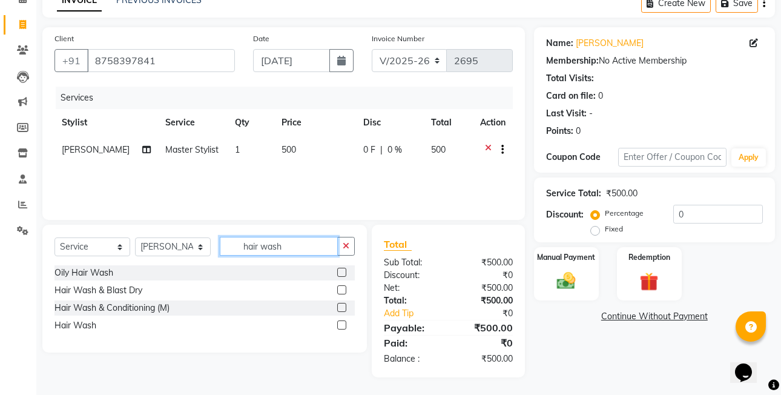
scroll to position [64, 0]
type input "hair wash"
click at [339, 323] on label at bounding box center [341, 324] width 9 height 9
click at [339, 323] on input "checkbox" at bounding box center [341, 325] width 8 height 8
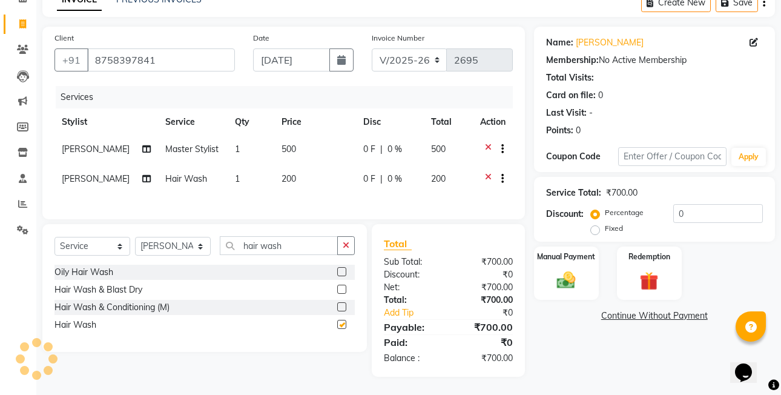
checkbox input "false"
click at [605, 223] on label "Fixed" at bounding box center [614, 228] width 18 height 11
click at [596, 224] on input "Fixed" at bounding box center [597, 228] width 8 height 8
radio input "true"
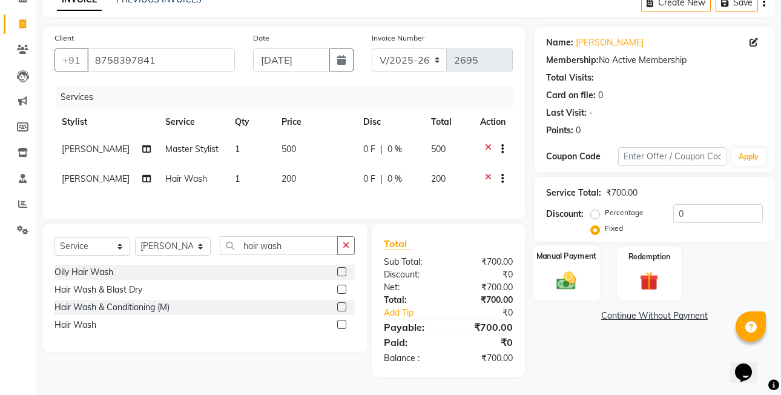
click at [582, 265] on div "Manual Payment" at bounding box center [566, 273] width 67 height 56
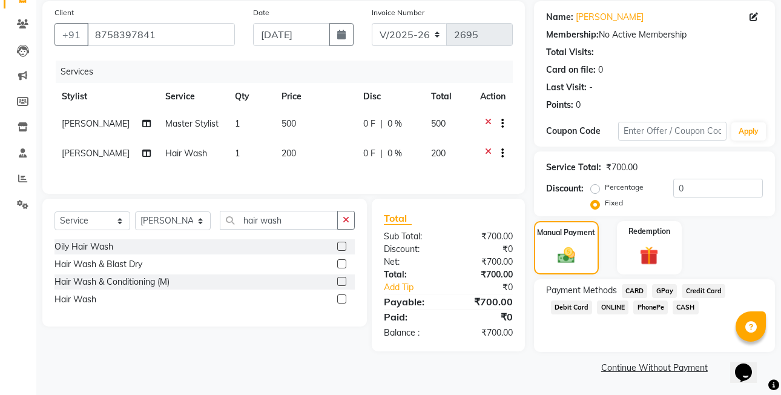
click at [645, 310] on span "PhonePe" at bounding box center [650, 307] width 34 height 14
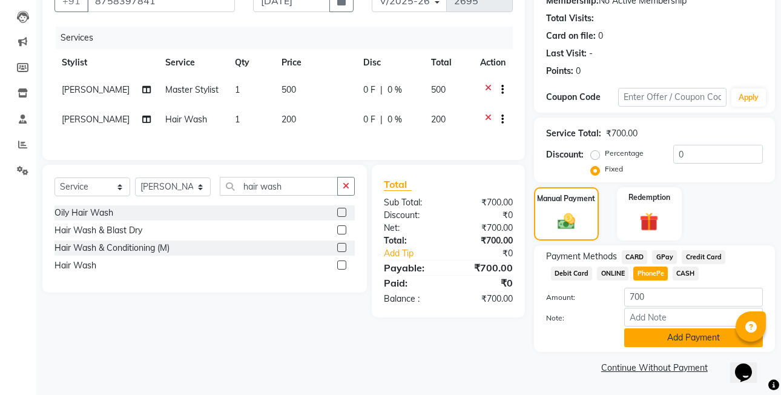
click at [663, 346] on button "Add Payment" at bounding box center [693, 337] width 139 height 19
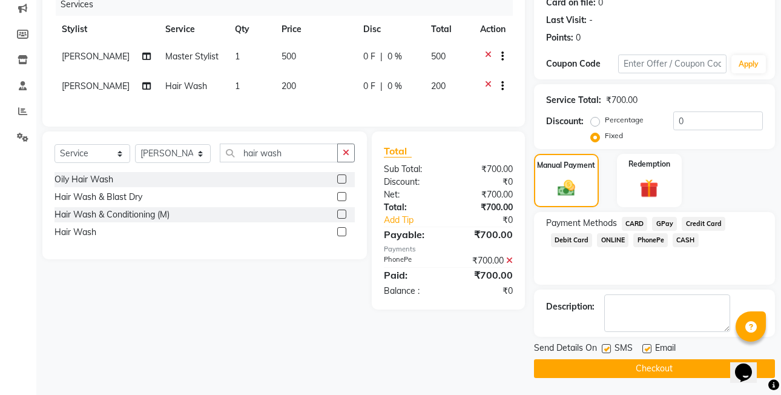
scroll to position [158, 0]
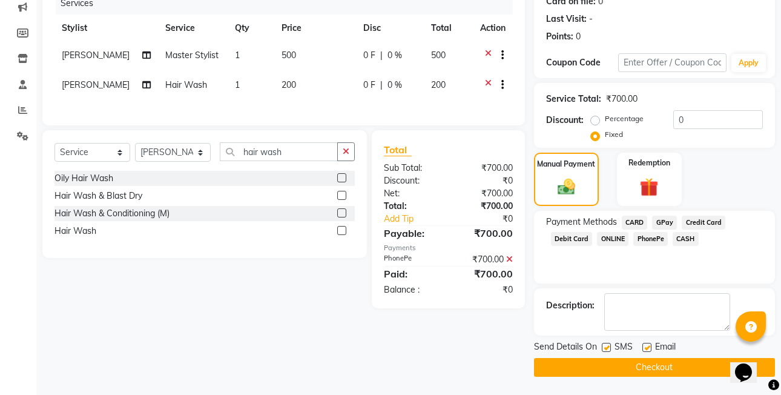
click at [661, 381] on main "INVOICE PREVIOUS INVOICES Create New Save Client +91 8758397841 Date 04-09-2025…" at bounding box center [408, 145] width 744 height 500
click at [661, 374] on button "Checkout" at bounding box center [654, 367] width 241 height 19
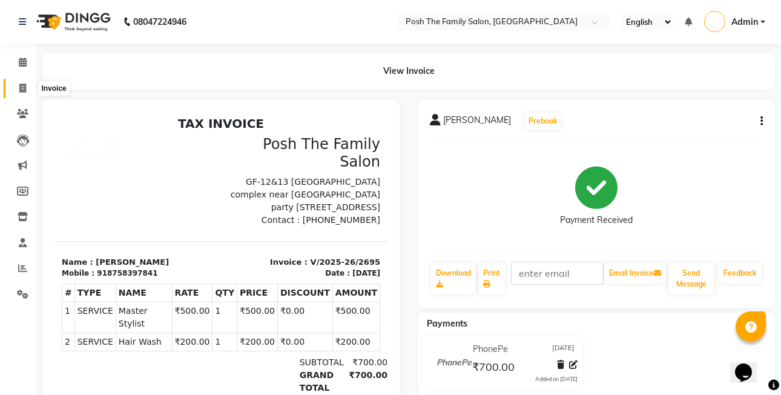
click at [19, 88] on span at bounding box center [22, 89] width 21 height 14
select select "service"
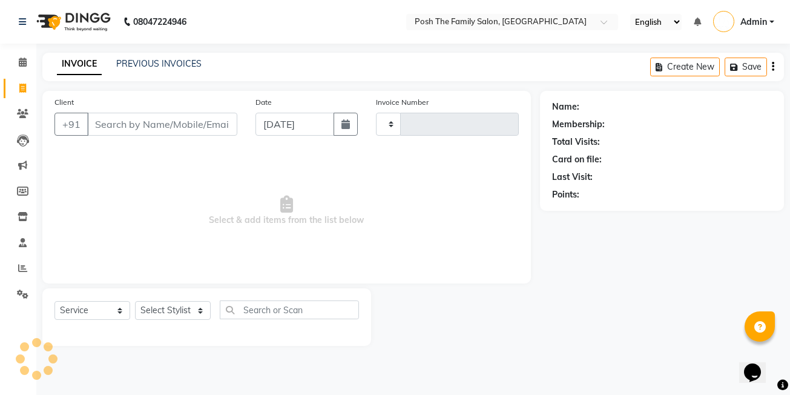
click at [153, 131] on input "Client" at bounding box center [162, 124] width 150 height 23
click at [136, 109] on div "Client +91 hardik Add Client" at bounding box center [145, 121] width 201 height 50
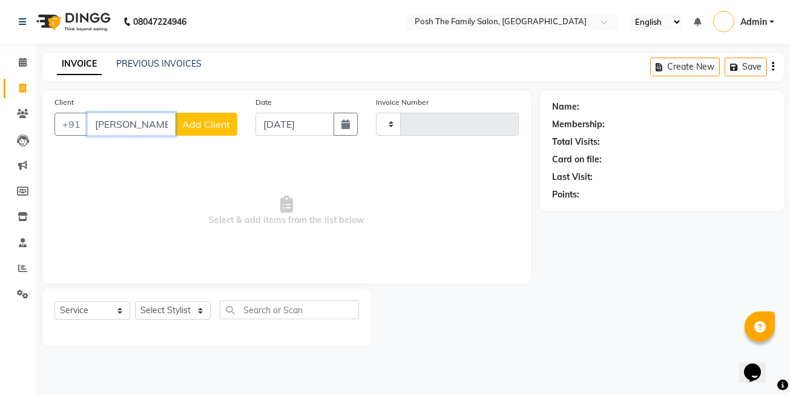
click at [129, 126] on input "[PERSON_NAME]" at bounding box center [131, 124] width 88 height 23
type input "h"
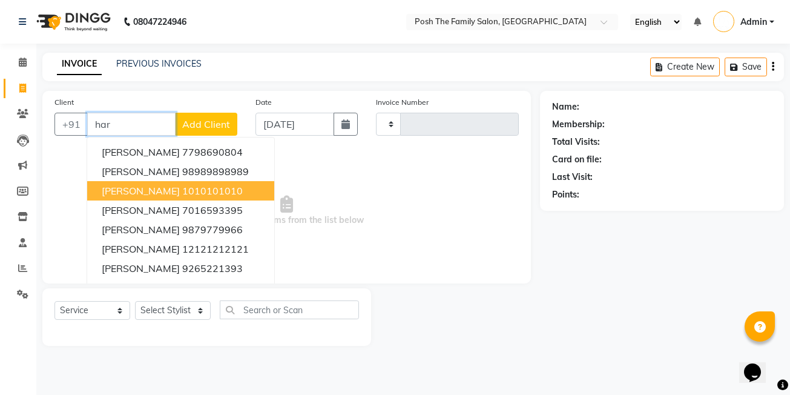
click at [212, 189] on button "hardik 1010101010" at bounding box center [180, 190] width 187 height 19
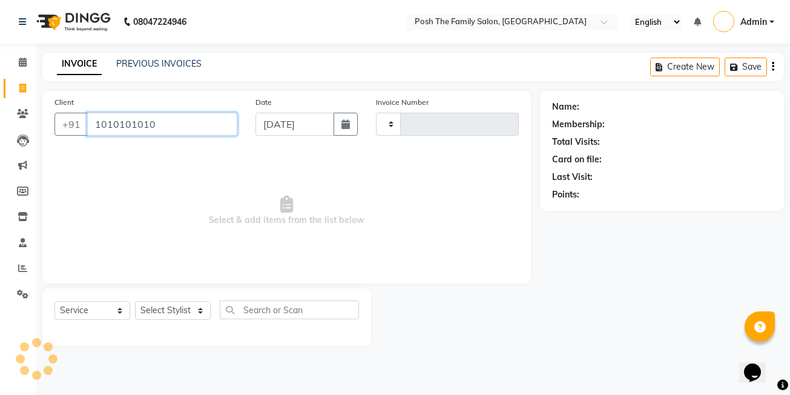
type input "1010101010"
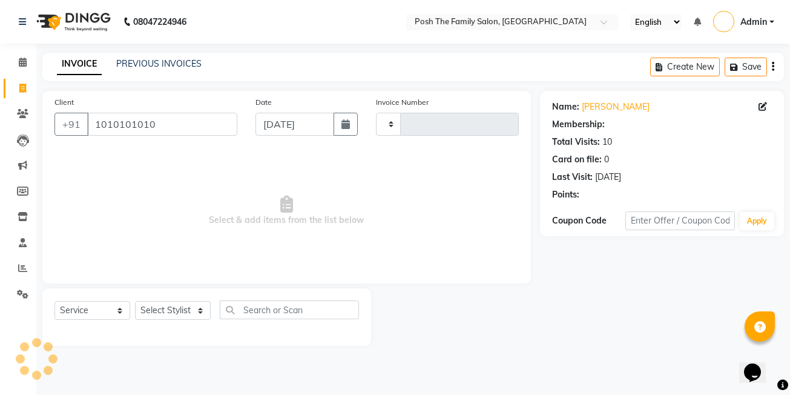
click at [197, 300] on div "Select Service Product Membership Package Voucher Prepaid Gift Card Select Styl…" at bounding box center [206, 314] width 304 height 28
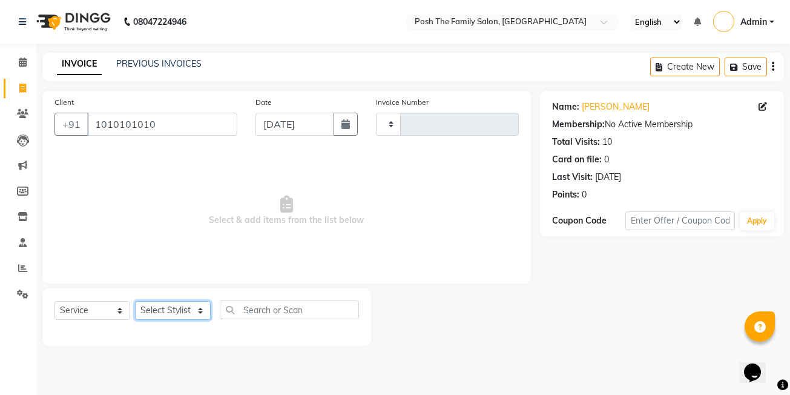
drag, startPoint x: 192, startPoint y: 307, endPoint x: 191, endPoint y: 299, distance: 8.7
click at [192, 307] on select "Select Stylist" at bounding box center [173, 310] width 76 height 19
click at [187, 311] on select "Select Stylist" at bounding box center [173, 310] width 76 height 19
click at [187, 310] on select "Select Stylist" at bounding box center [173, 310] width 76 height 19
click at [195, 309] on select "Select Stylist" at bounding box center [173, 310] width 76 height 19
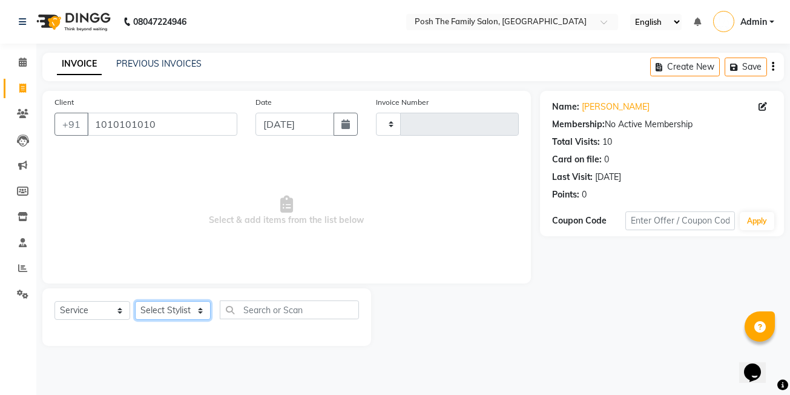
click at [181, 306] on select "Select Stylist" at bounding box center [173, 310] width 76 height 19
click at [194, 310] on select "Select Stylist" at bounding box center [173, 310] width 76 height 19
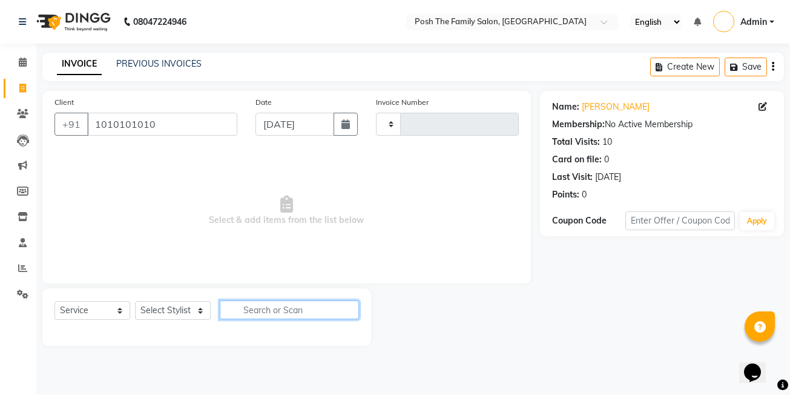
click at [238, 304] on input "text" at bounding box center [289, 309] width 139 height 19
type input "m"
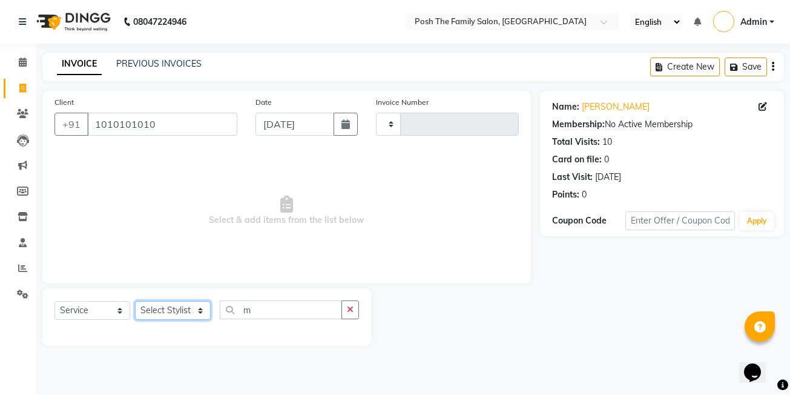
click at [165, 316] on select "Select Stylist" at bounding box center [173, 310] width 76 height 19
click at [163, 316] on select "Select Stylist" at bounding box center [173, 310] width 76 height 19
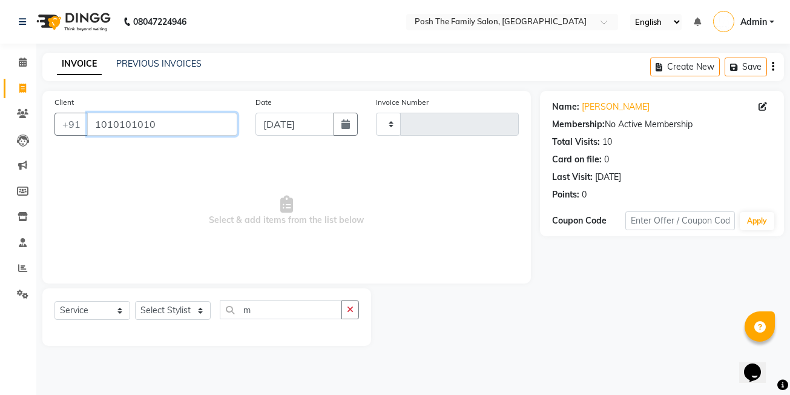
click at [189, 123] on input "1010101010" at bounding box center [162, 124] width 150 height 23
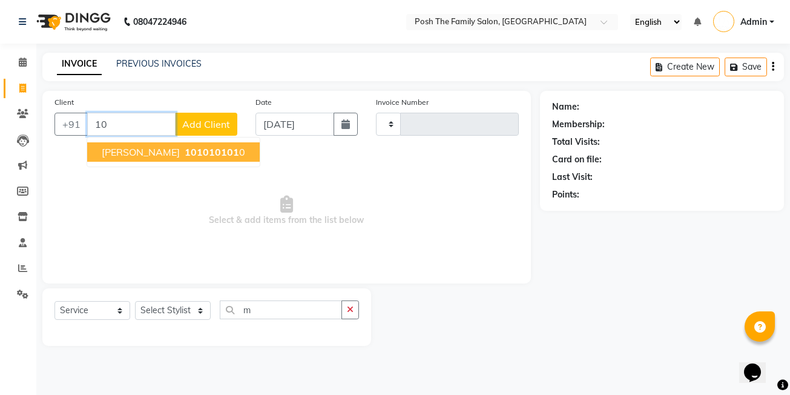
type input "1"
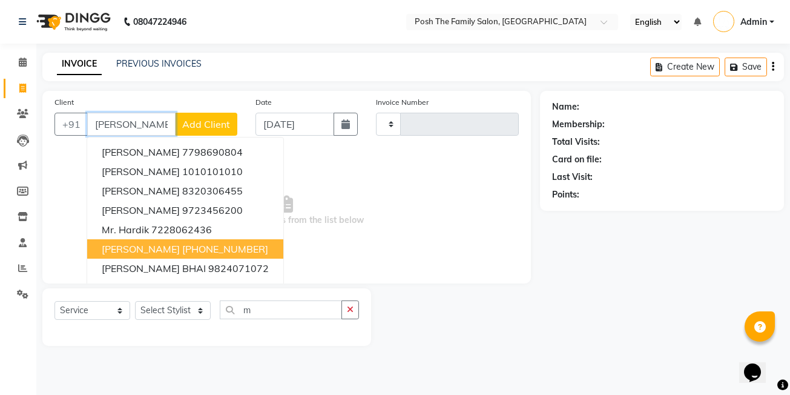
click at [220, 253] on ngb-highlight "[PHONE_NUMBER]" at bounding box center [225, 249] width 86 height 12
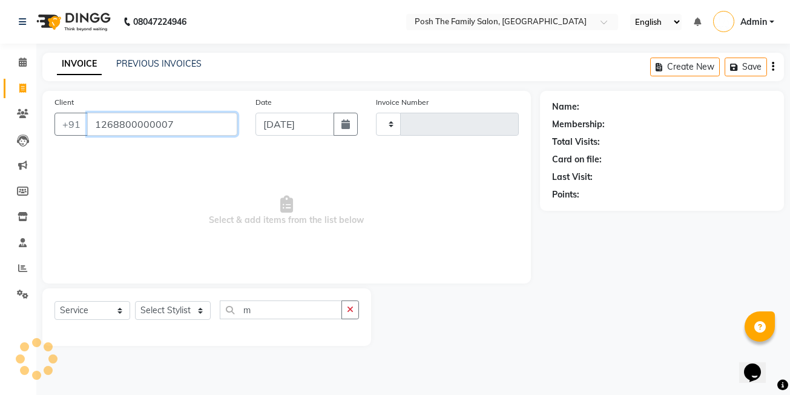
type input "1268800000007"
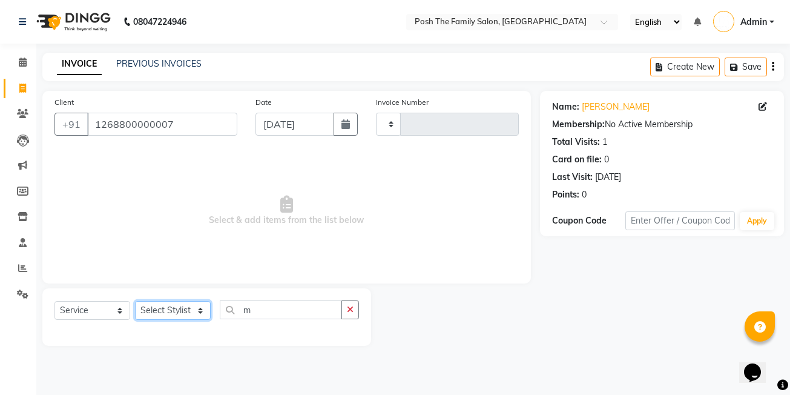
click at [192, 311] on select "Select Stylist" at bounding box center [173, 310] width 76 height 19
click at [185, 304] on select "Select Stylist" at bounding box center [173, 310] width 76 height 19
click at [186, 304] on select "Select Stylist" at bounding box center [173, 310] width 76 height 19
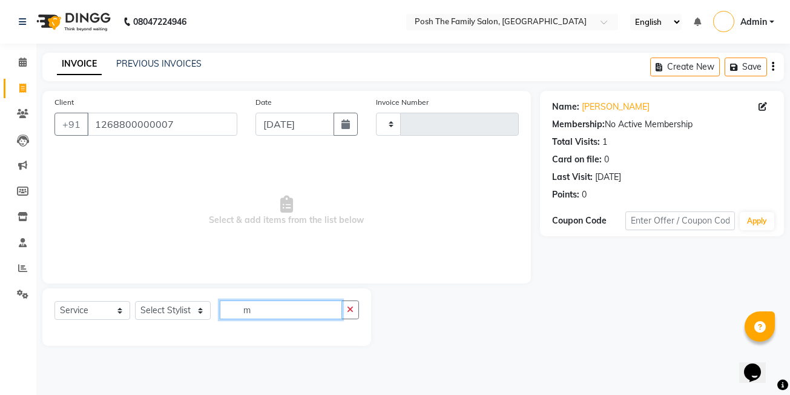
click at [258, 315] on input "m" at bounding box center [281, 309] width 122 height 19
click at [349, 311] on icon "button" at bounding box center [350, 309] width 7 height 8
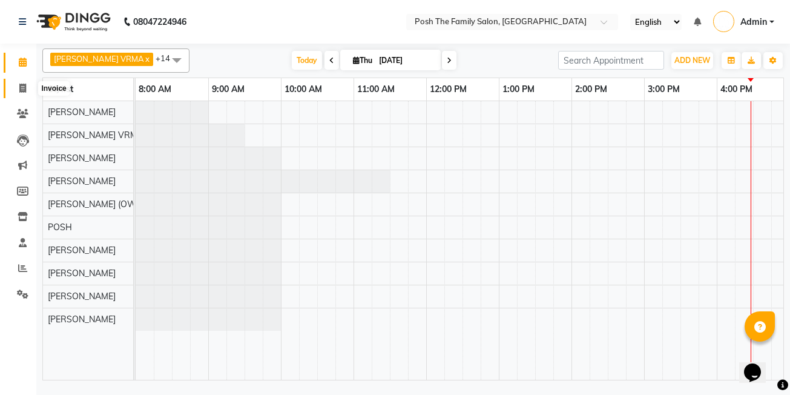
click at [17, 83] on span at bounding box center [22, 89] width 21 height 14
select select "service"
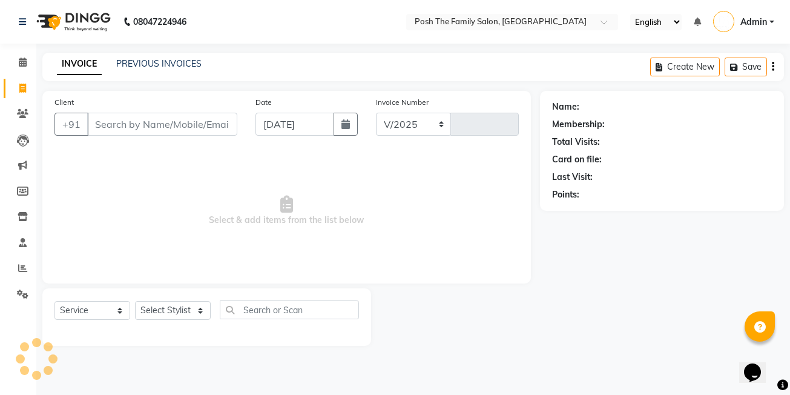
select select "6199"
type input "2696"
click at [151, 65] on link "PREVIOUS INVOICES" at bounding box center [158, 63] width 85 height 11
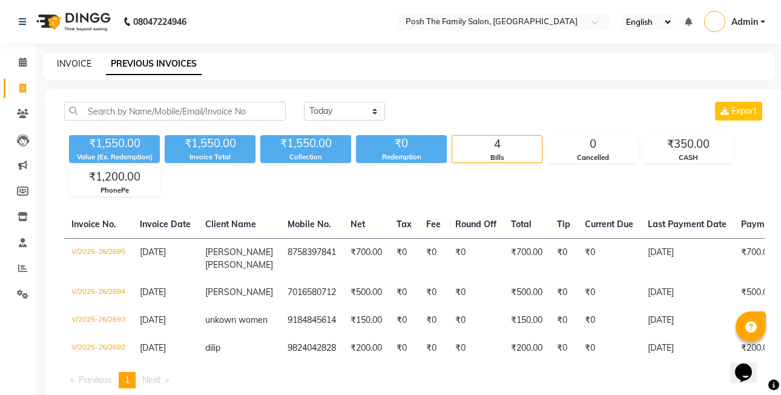
click at [75, 65] on link "INVOICE" at bounding box center [74, 63] width 34 height 11
select select "service"
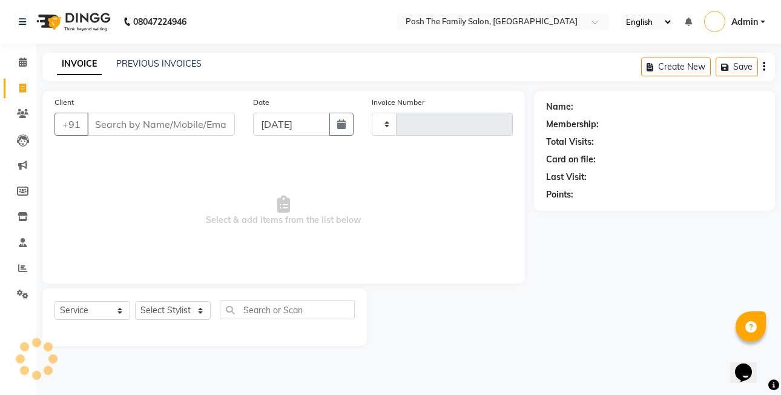
type input "2696"
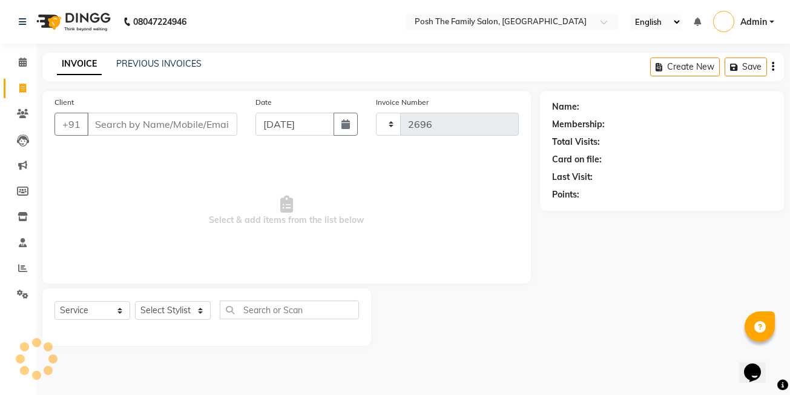
select select "6199"
click at [201, 124] on input "Client" at bounding box center [162, 124] width 150 height 23
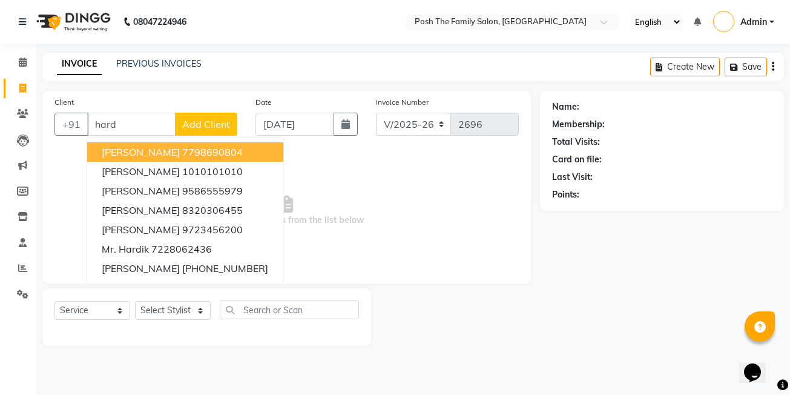
click at [194, 150] on ngb-highlight "7798690804" at bounding box center [212, 152] width 61 height 12
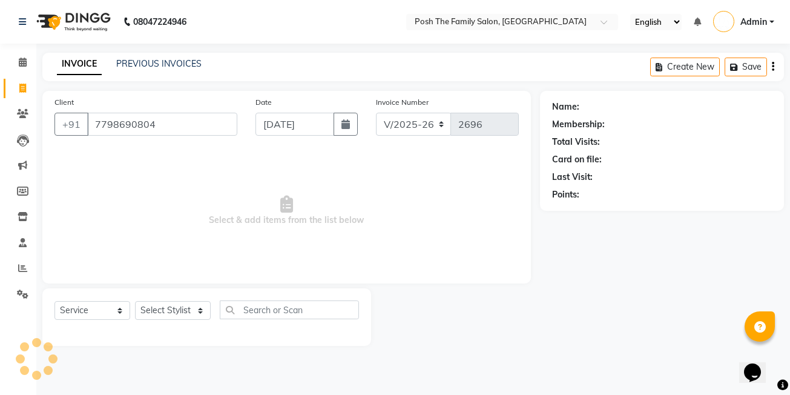
type input "7798690804"
click at [194, 150] on span "Select & add items from the list below" at bounding box center [286, 210] width 464 height 121
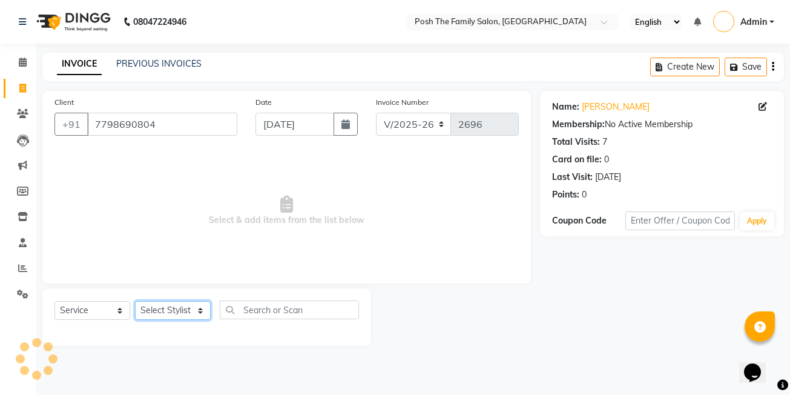
click at [171, 309] on select "Select Stylist [PERSON_NAME] [PERSON_NAME] [PERSON_NAME] VRMA [PERSON_NAME] [PE…" at bounding box center [173, 310] width 76 height 19
select select "53726"
click at [135, 301] on select "Select Stylist [PERSON_NAME] [PERSON_NAME] [PERSON_NAME] VRMA [PERSON_NAME] [PE…" at bounding box center [173, 310] width 76 height 19
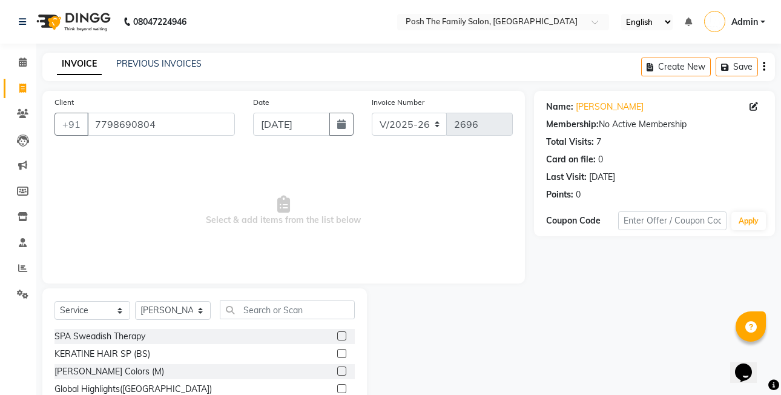
click at [256, 318] on div "Select Service Product Membership Package Voucher Prepaid Gift Card Select Styl…" at bounding box center [204, 314] width 300 height 28
click at [257, 315] on input "text" at bounding box center [287, 309] width 135 height 19
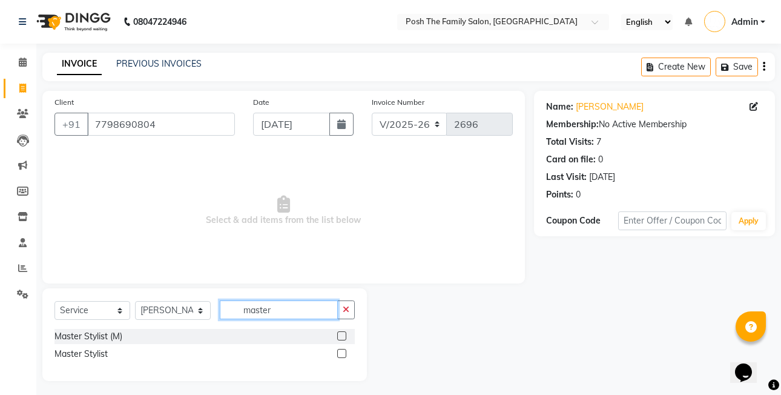
type input "master"
click at [343, 336] on label at bounding box center [341, 335] width 9 height 9
click at [343, 336] on input "checkbox" at bounding box center [341, 336] width 8 height 8
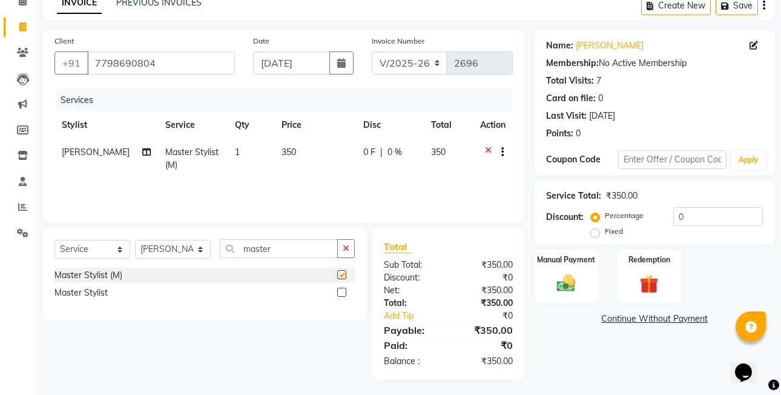
checkbox input "false"
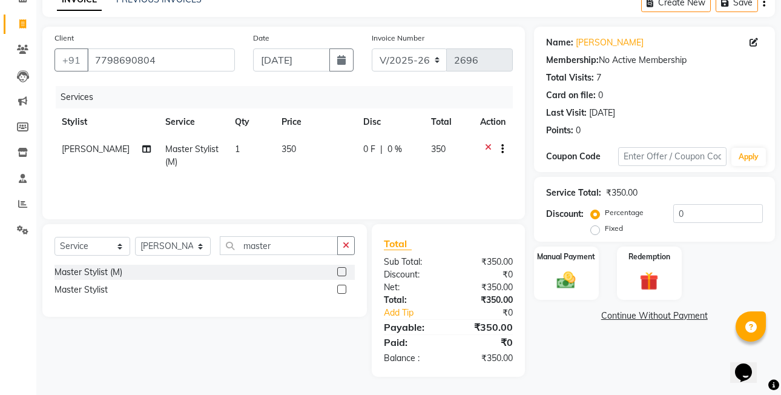
click at [605, 230] on label "Fixed" at bounding box center [614, 228] width 18 height 11
click at [596, 230] on input "Fixed" at bounding box center [597, 228] width 8 height 8
radio input "true"
click at [587, 267] on div "Manual Payment" at bounding box center [566, 273] width 67 height 56
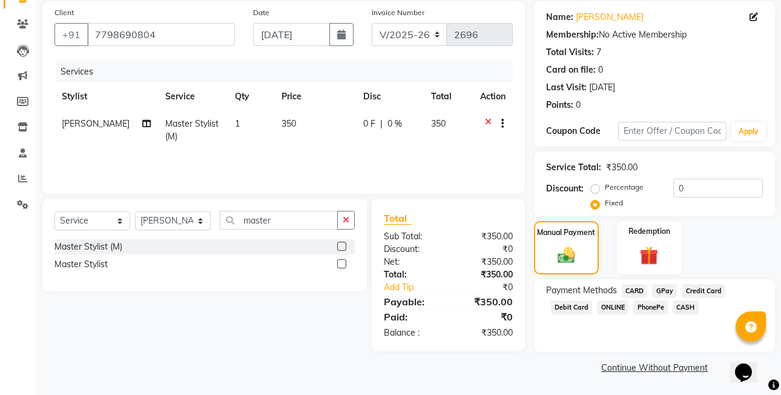
click at [655, 307] on span "PhonePe" at bounding box center [650, 307] width 34 height 14
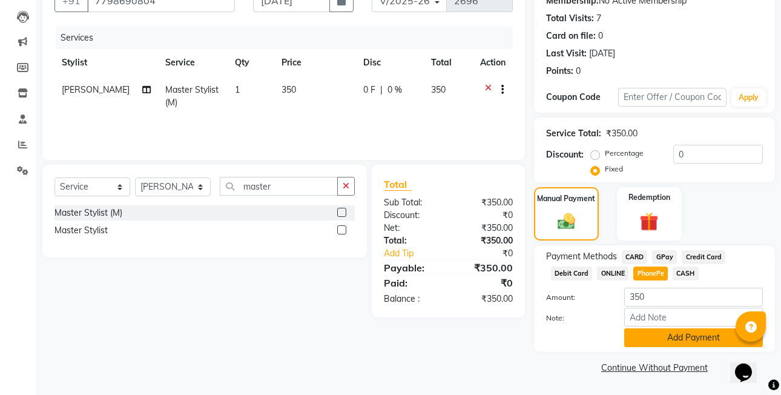
click at [661, 338] on button "Add Payment" at bounding box center [693, 337] width 139 height 19
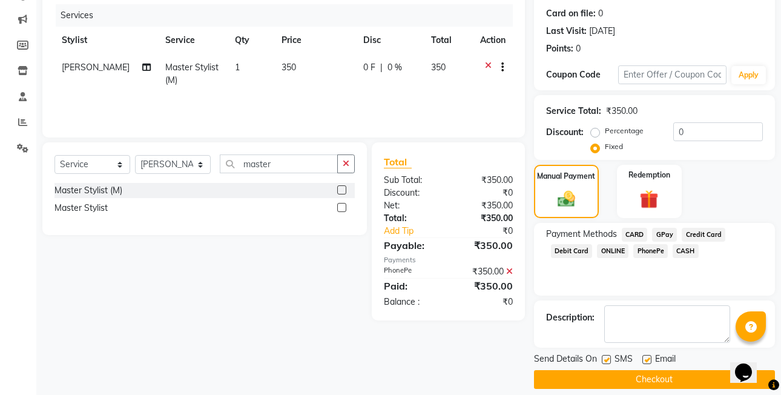
scroll to position [158, 0]
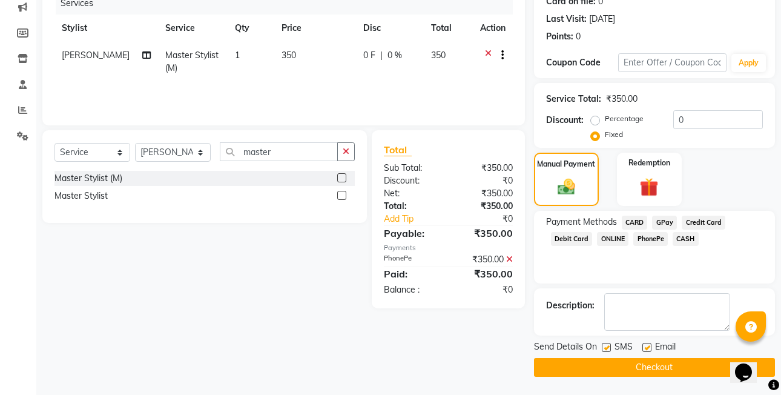
click at [659, 365] on button "Checkout" at bounding box center [654, 367] width 241 height 19
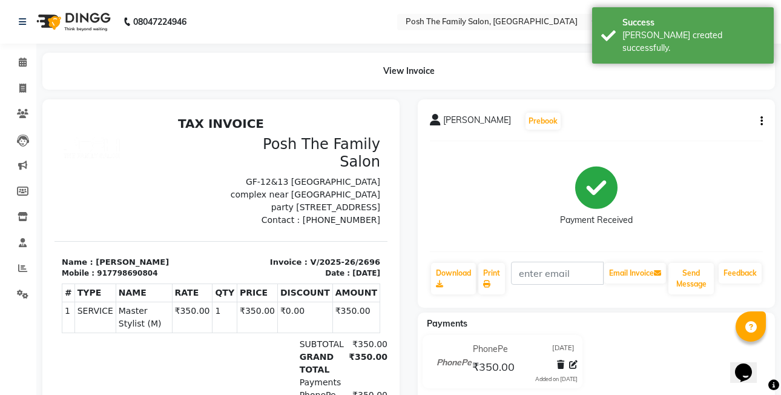
click at [760, 121] on icon "button" at bounding box center [761, 121] width 2 height 1
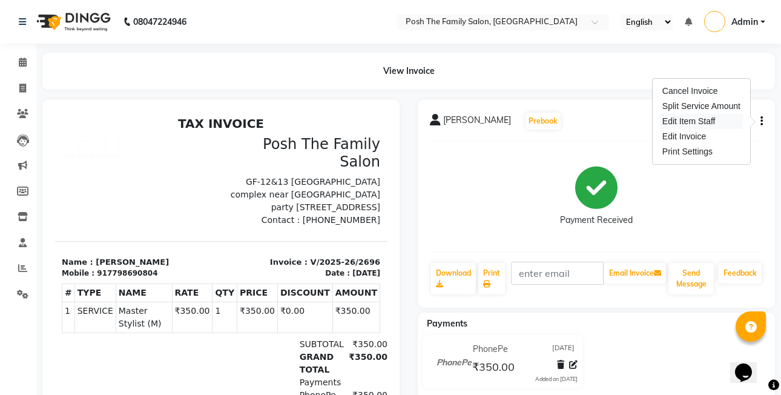
click at [735, 119] on div "Edit Item Staff" at bounding box center [701, 121] width 83 height 15
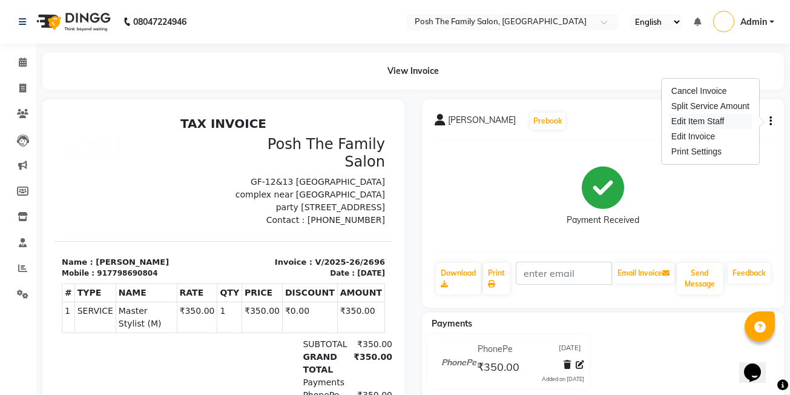
select select "53726"
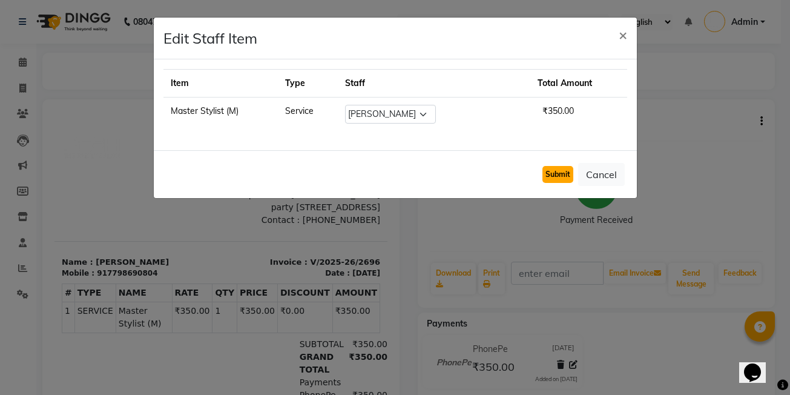
click at [552, 173] on button "Submit" at bounding box center [557, 174] width 31 height 17
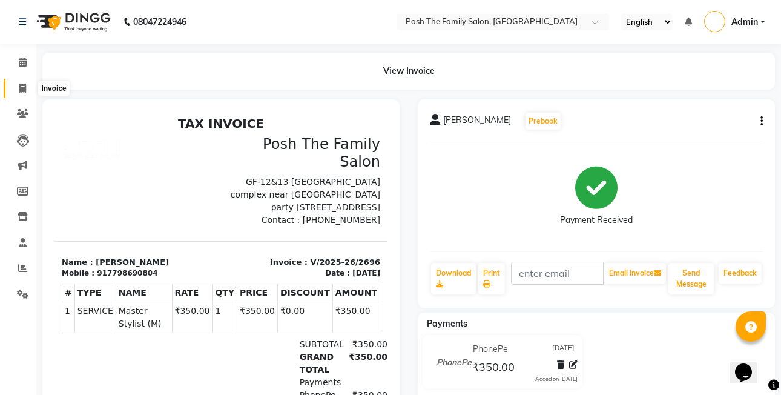
click at [21, 89] on icon at bounding box center [22, 88] width 7 height 9
select select "service"
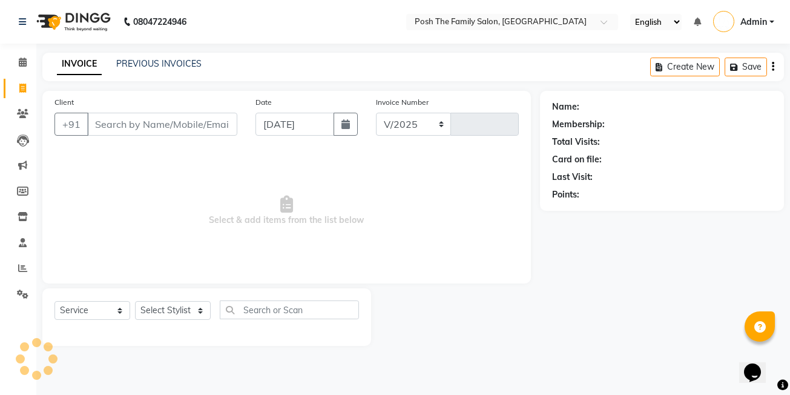
select select "6199"
type input "2697"
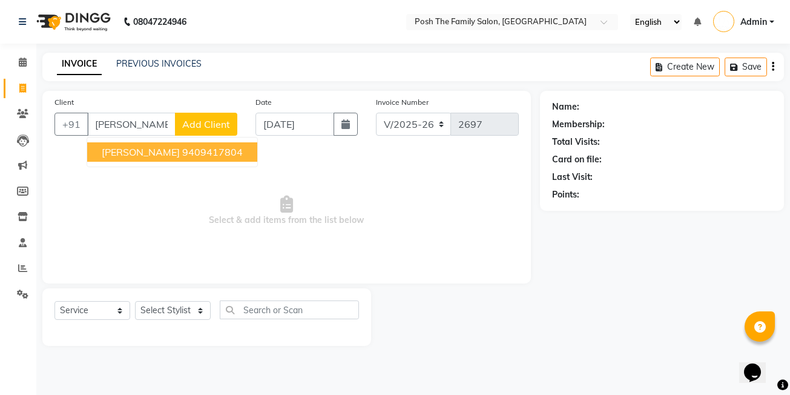
click at [195, 160] on button "[PERSON_NAME] 9409417804" at bounding box center [172, 151] width 170 height 19
type input "9409417804"
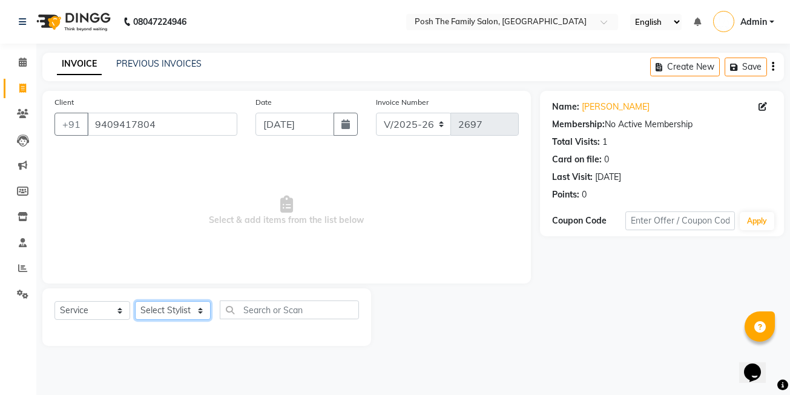
click at [188, 315] on select "Select Stylist [PERSON_NAME] [PERSON_NAME] [PERSON_NAME] VRMA [PERSON_NAME] [PE…" at bounding box center [173, 310] width 76 height 19
select select "89288"
click at [135, 301] on select "Select Stylist [PERSON_NAME] [PERSON_NAME] [PERSON_NAME] VRMA [PERSON_NAME] [PE…" at bounding box center [173, 310] width 76 height 19
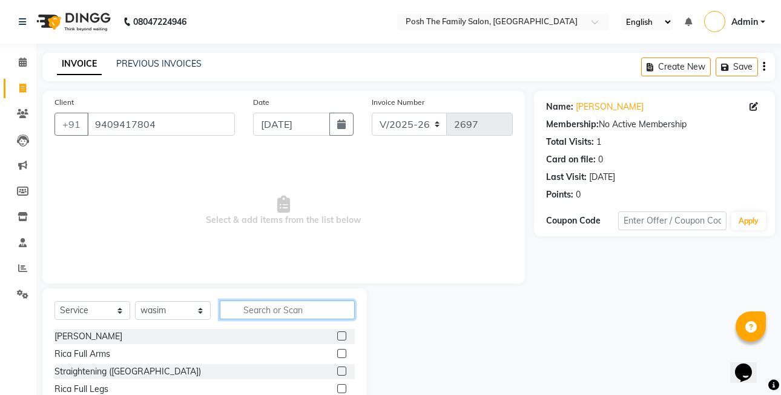
click at [259, 310] on input "text" at bounding box center [287, 309] width 135 height 19
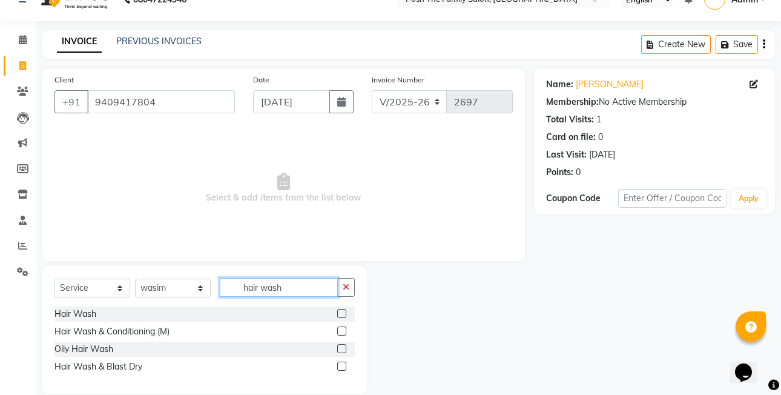
scroll to position [39, 0]
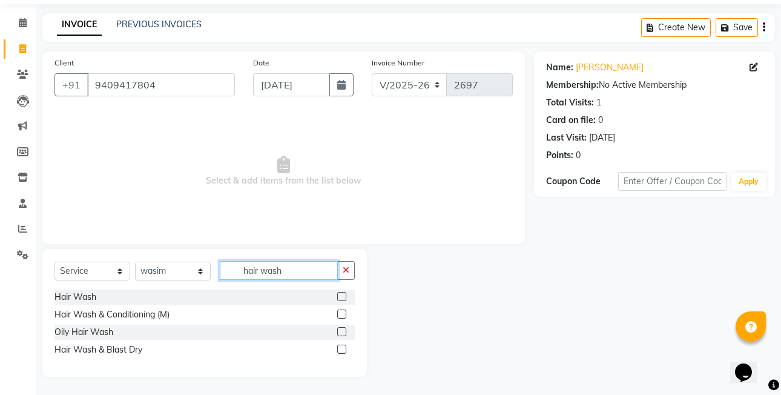
type input "hair wash"
click at [343, 332] on label at bounding box center [341, 331] width 9 height 9
click at [343, 332] on input "checkbox" at bounding box center [341, 332] width 8 height 8
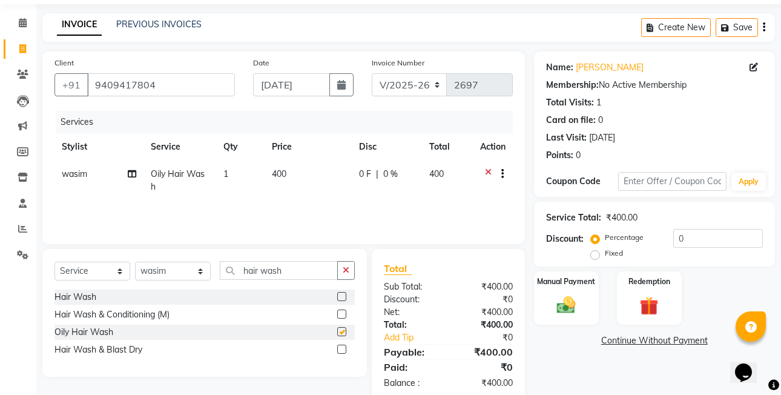
checkbox input "false"
click at [171, 276] on select "Select Stylist [PERSON_NAME] [PERSON_NAME] [PERSON_NAME] VRMA [PERSON_NAME] [PE…" at bounding box center [173, 270] width 76 height 19
drag, startPoint x: 298, startPoint y: 272, endPoint x: 273, endPoint y: 273, distance: 25.4
click at [295, 270] on input "hair wash" at bounding box center [279, 270] width 118 height 19
type input "h"
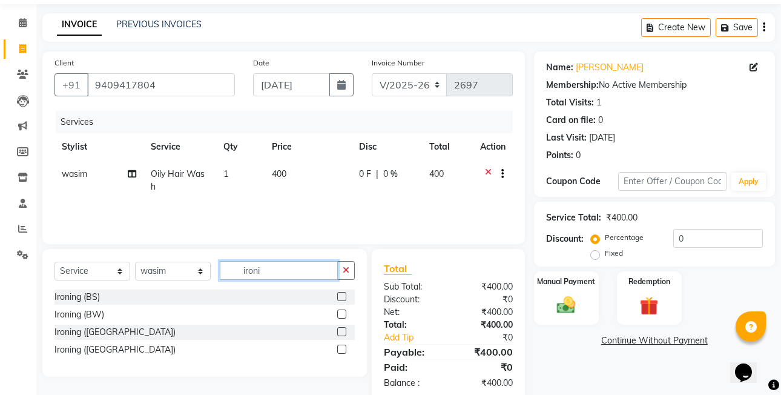
type input "ironi"
click at [342, 313] on label at bounding box center [341, 313] width 9 height 9
click at [342, 313] on input "checkbox" at bounding box center [341, 314] width 8 height 8
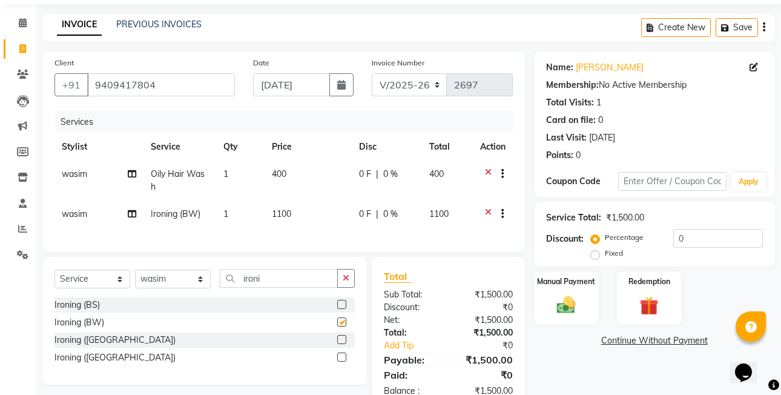
checkbox input "false"
click at [342, 361] on label at bounding box center [341, 356] width 9 height 9
click at [342, 361] on input "checkbox" at bounding box center [341, 357] width 8 height 8
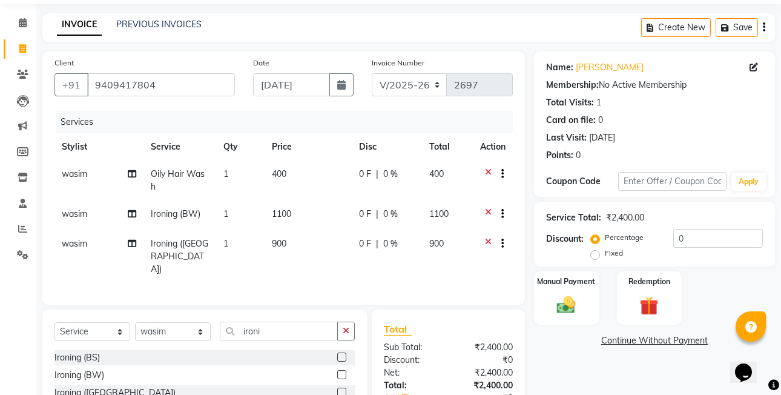
checkbox input "false"
click at [491, 210] on div at bounding box center [497, 215] width 12 height 15
click at [487, 211] on icon at bounding box center [488, 215] width 7 height 15
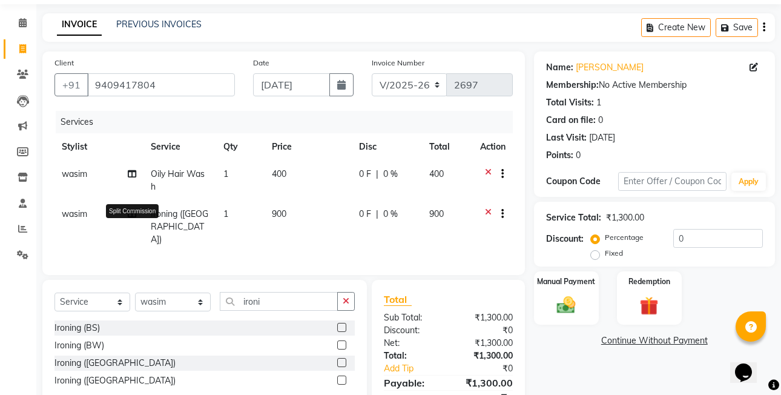
click at [136, 212] on icon at bounding box center [132, 213] width 8 height 8
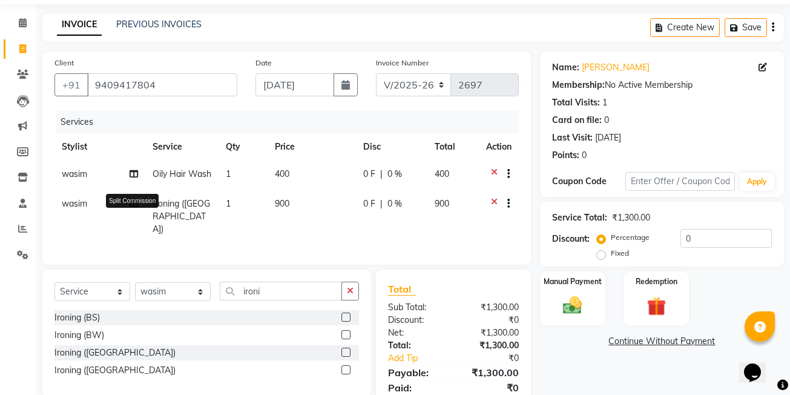
select select "89288"
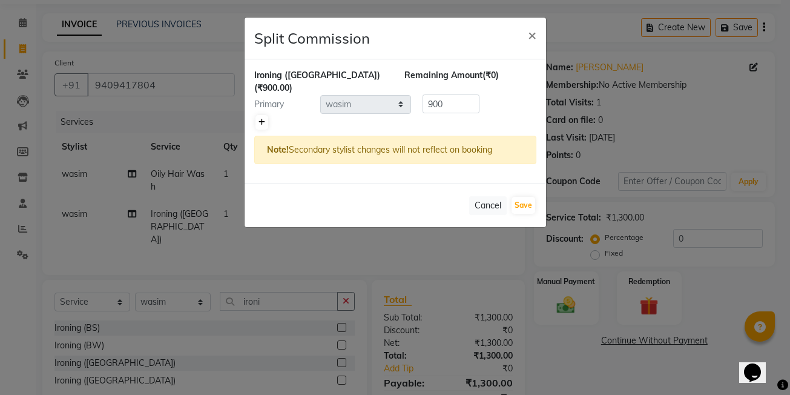
click at [261, 119] on icon at bounding box center [261, 122] width 7 height 7
type input "450"
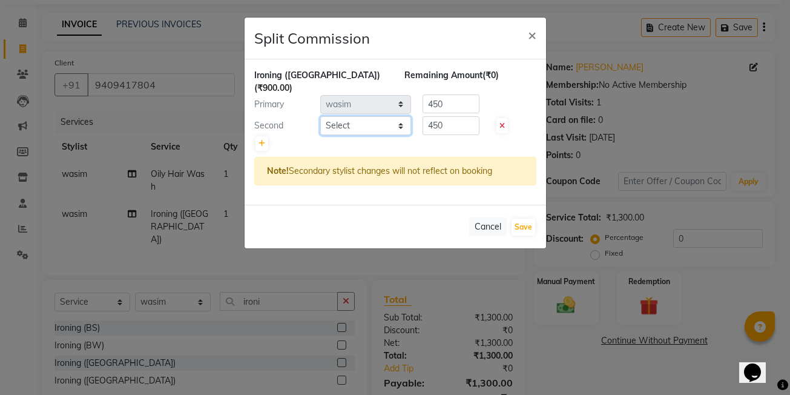
click at [332, 116] on select "Select [PERSON_NAME] [PERSON_NAME] [PERSON_NAME] VRMA [PERSON_NAME] [PERSON_NAM…" at bounding box center [365, 125] width 91 height 19
select select "59570"
click at [320, 116] on select "Select [PERSON_NAME] [PERSON_NAME] [PERSON_NAME] VRMA [PERSON_NAME] [PERSON_NAM…" at bounding box center [365, 125] width 91 height 19
click at [531, 218] on button "Save" at bounding box center [523, 226] width 24 height 17
select select "Select"
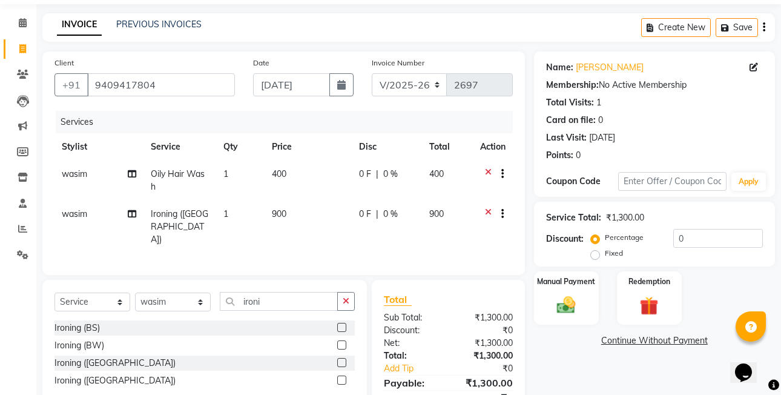
click at [605, 249] on label "Fixed" at bounding box center [614, 252] width 18 height 11
click at [593, 249] on input "Fixed" at bounding box center [597, 253] width 8 height 8
radio input "true"
click at [577, 297] on img at bounding box center [565, 304] width 31 height 22
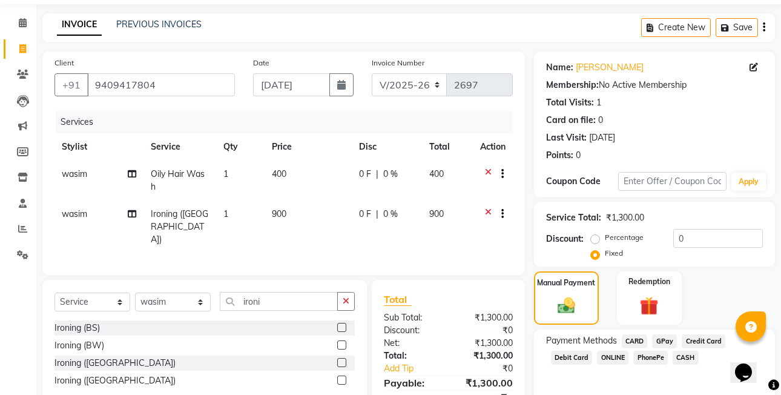
click at [644, 359] on span "PhonePe" at bounding box center [650, 357] width 34 height 14
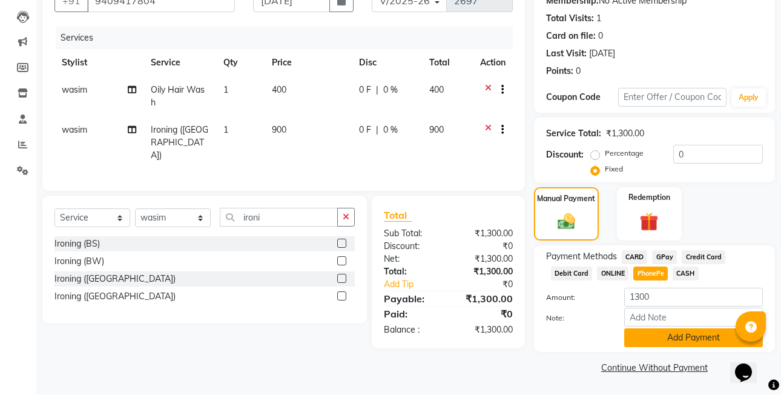
click at [649, 338] on button "Add Payment" at bounding box center [693, 337] width 139 height 19
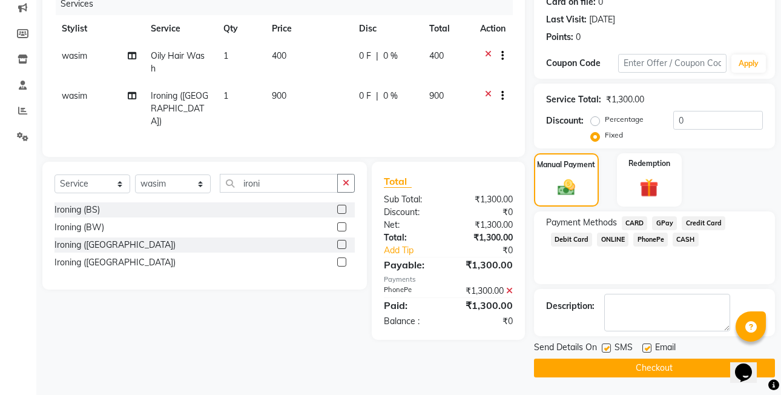
scroll to position [158, 0]
click at [650, 356] on div "Send Details On SMS Email Checkout" at bounding box center [654, 358] width 241 height 36
click at [660, 344] on span "Email" at bounding box center [665, 347] width 21 height 15
click at [696, 346] on div "Send Details On SMS Email" at bounding box center [654, 347] width 241 height 15
click at [674, 371] on button "Checkout" at bounding box center [654, 367] width 241 height 19
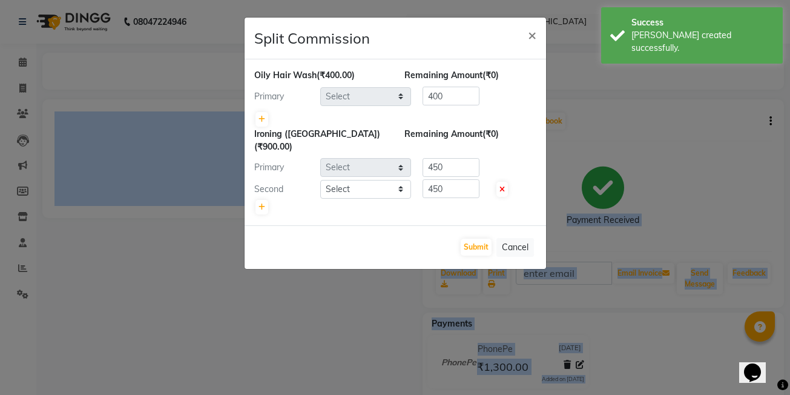
select select "89288"
select select "59570"
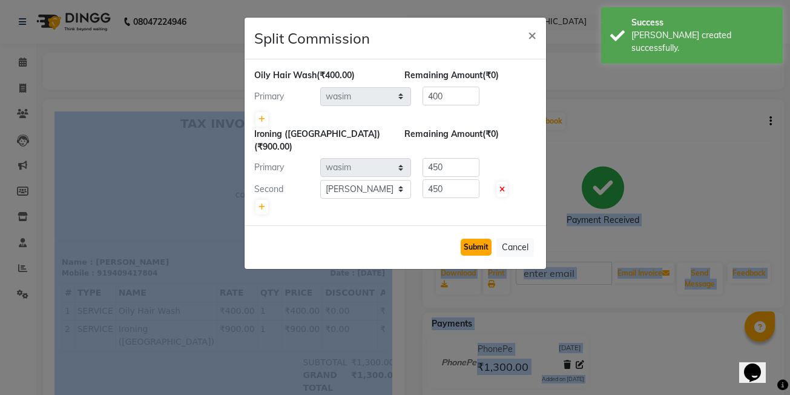
click at [483, 238] on button "Submit" at bounding box center [475, 246] width 31 height 17
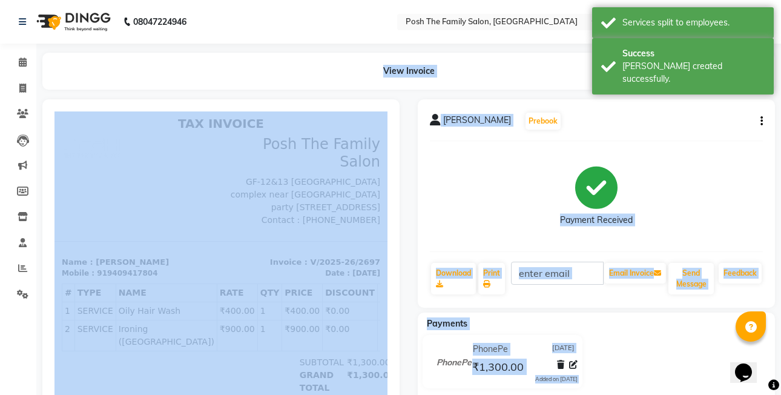
click at [702, 139] on div "[PERSON_NAME] Prebook Payment Received Download Print Email Invoice Send Messag…" at bounding box center [596, 203] width 357 height 208
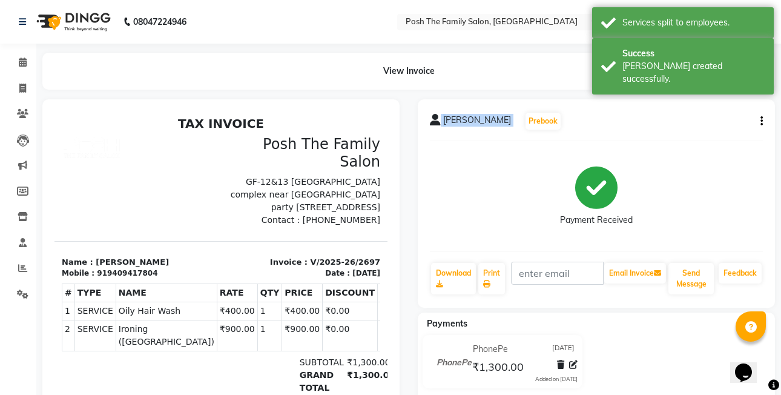
click at [701, 139] on div "[PERSON_NAME] Prebook Payment Received Download Print Email Invoice Send Messag…" at bounding box center [596, 203] width 357 height 208
click at [755, 120] on button "button" at bounding box center [758, 121] width 7 height 13
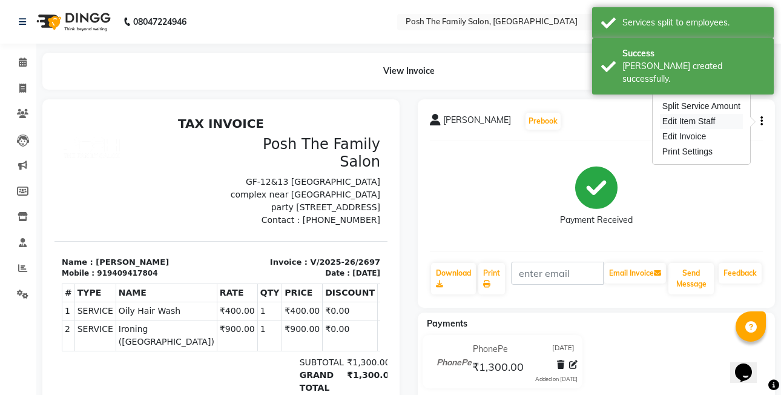
click at [714, 123] on div "Edit Item Staff" at bounding box center [701, 121] width 83 height 15
select select "89288"
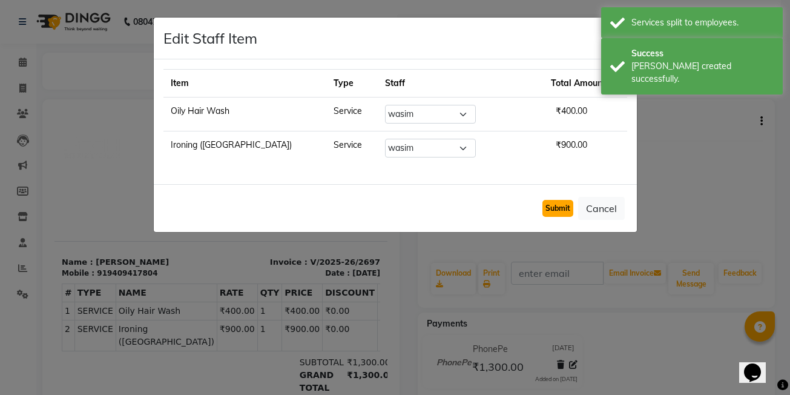
click at [555, 212] on button "Submit" at bounding box center [557, 208] width 31 height 17
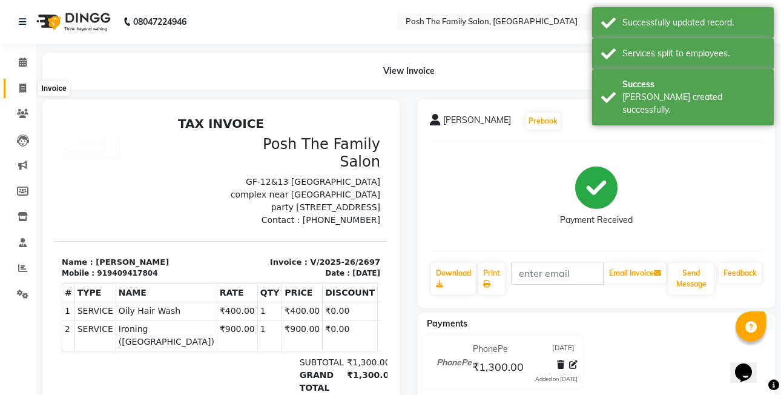
click at [25, 87] on icon at bounding box center [22, 88] width 7 height 9
select select "service"
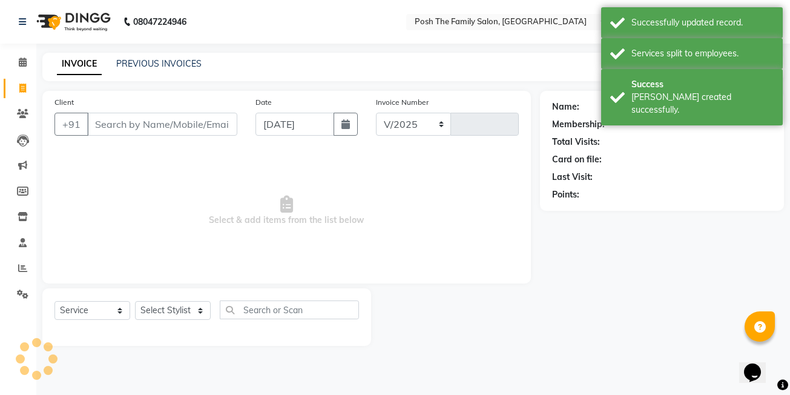
select select "6199"
type input "2698"
